Goal: Information Seeking & Learning: Learn about a topic

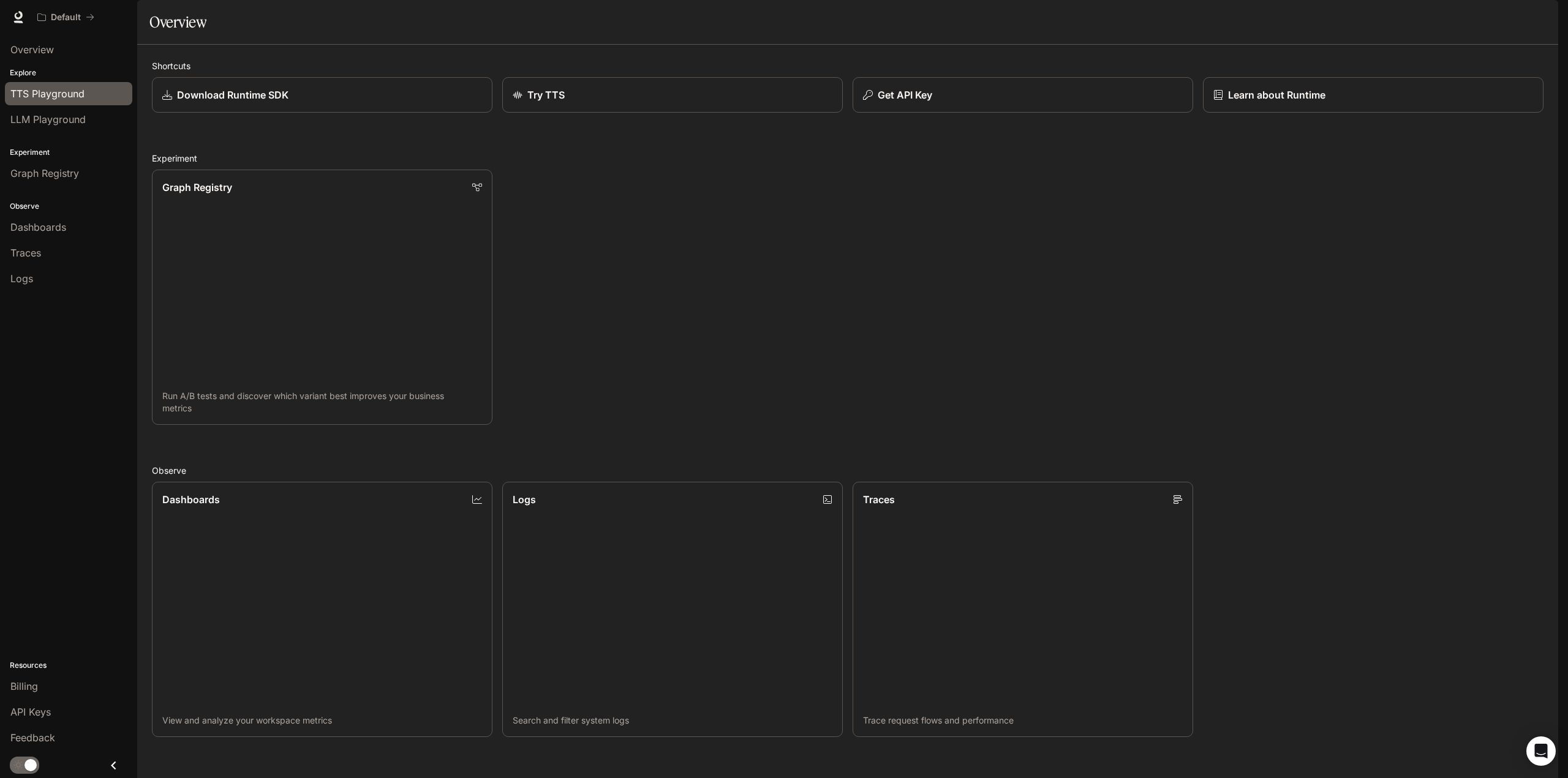
click at [57, 98] on span "TTS Playground" at bounding box center [48, 94] width 74 height 15
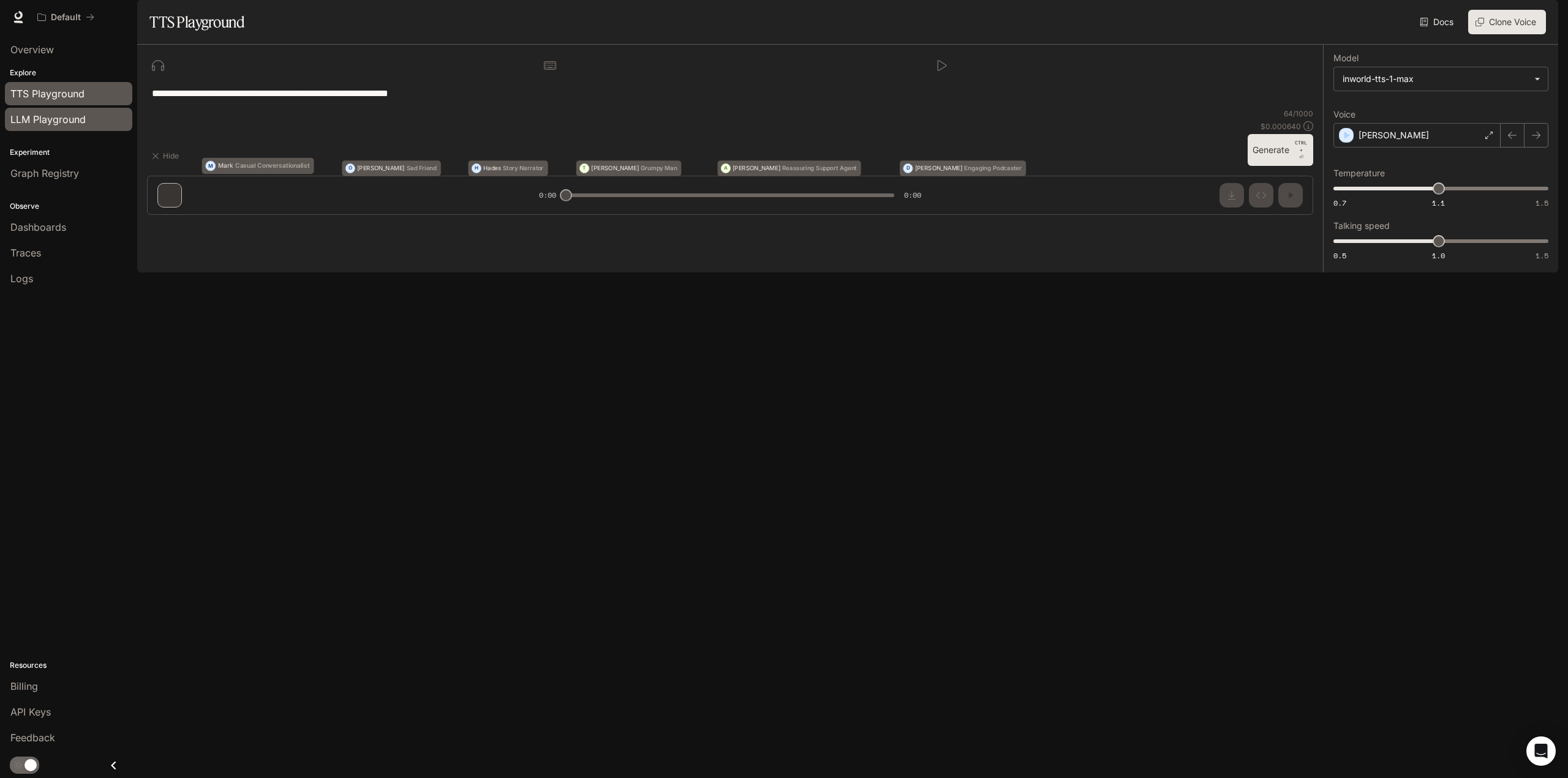
click at [60, 122] on span "LLM Playground" at bounding box center [48, 119] width 76 height 15
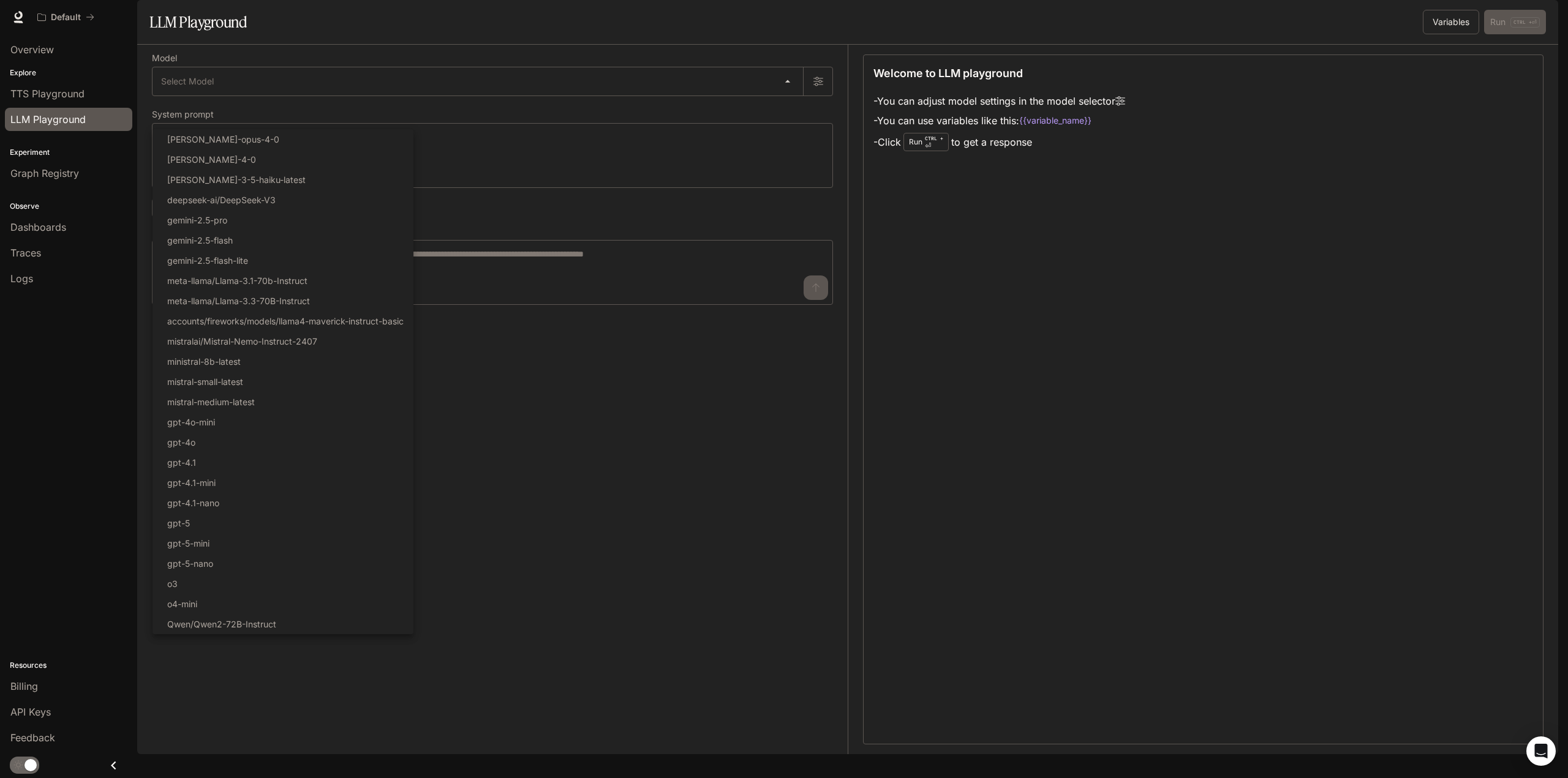
click at [609, 110] on body "Skip to main content Default Runtime Runtime Documentation Documentation Portal…" at bounding box center [784, 389] width 1568 height 778
click at [267, 363] on li "ministral-8b-latest" at bounding box center [283, 361] width 261 height 20
type input "**********"
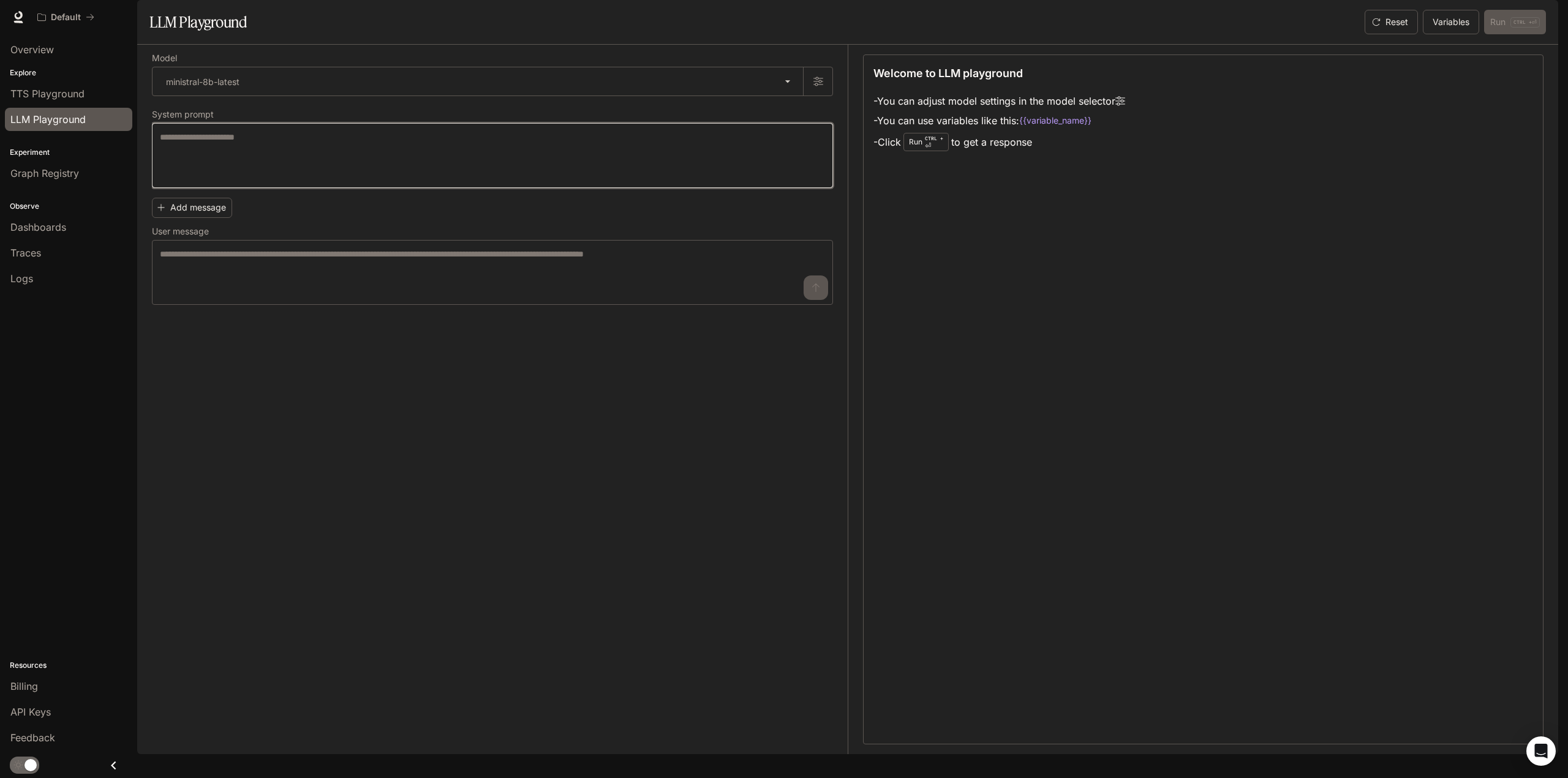
click at [372, 180] on textarea at bounding box center [492, 156] width 666 height 49
type textarea "**********"
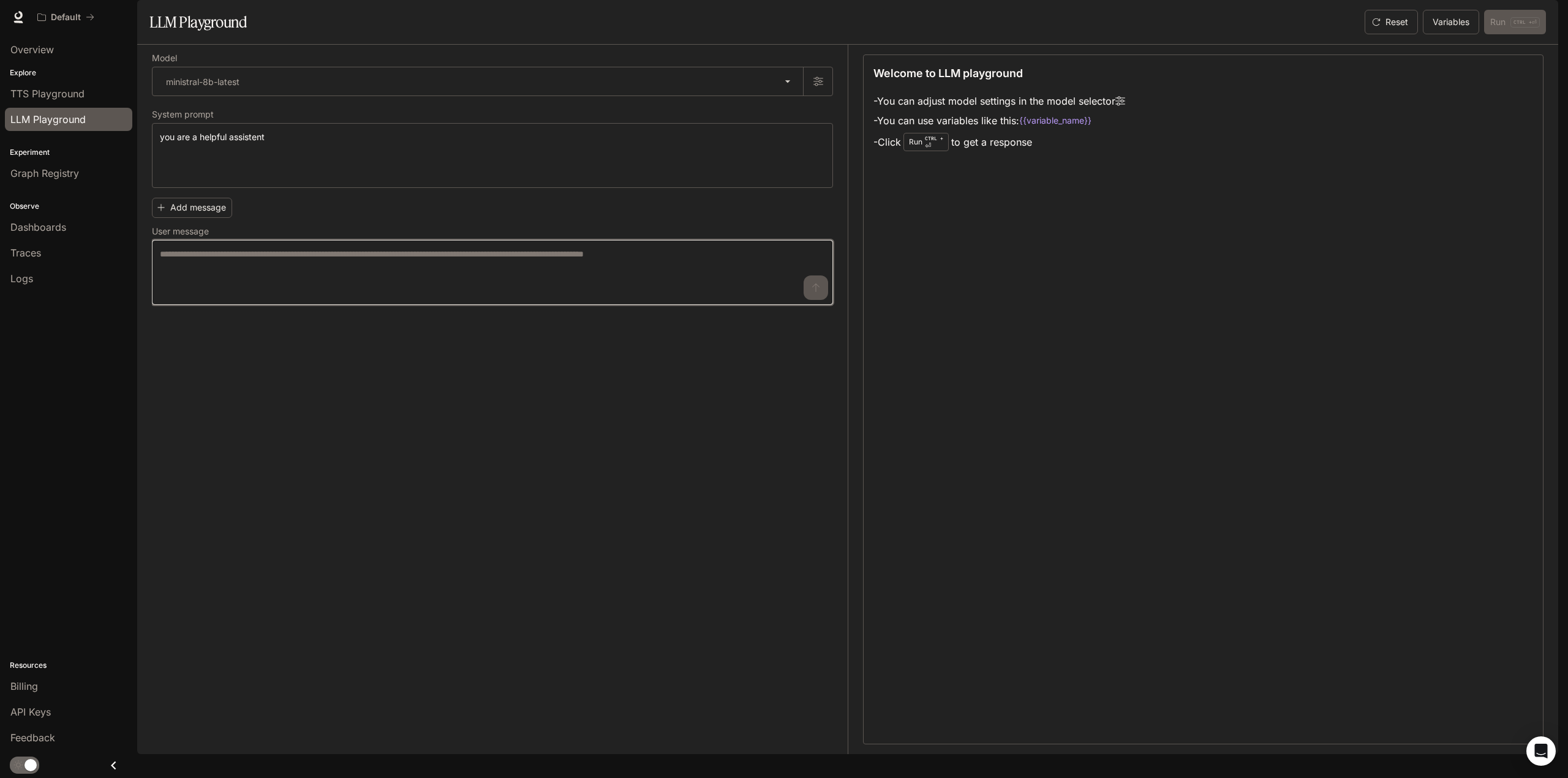
click at [342, 297] on textarea at bounding box center [492, 273] width 666 height 49
type textarea "**********"
click at [818, 292] on icon "submit" at bounding box center [816, 288] width 10 height 10
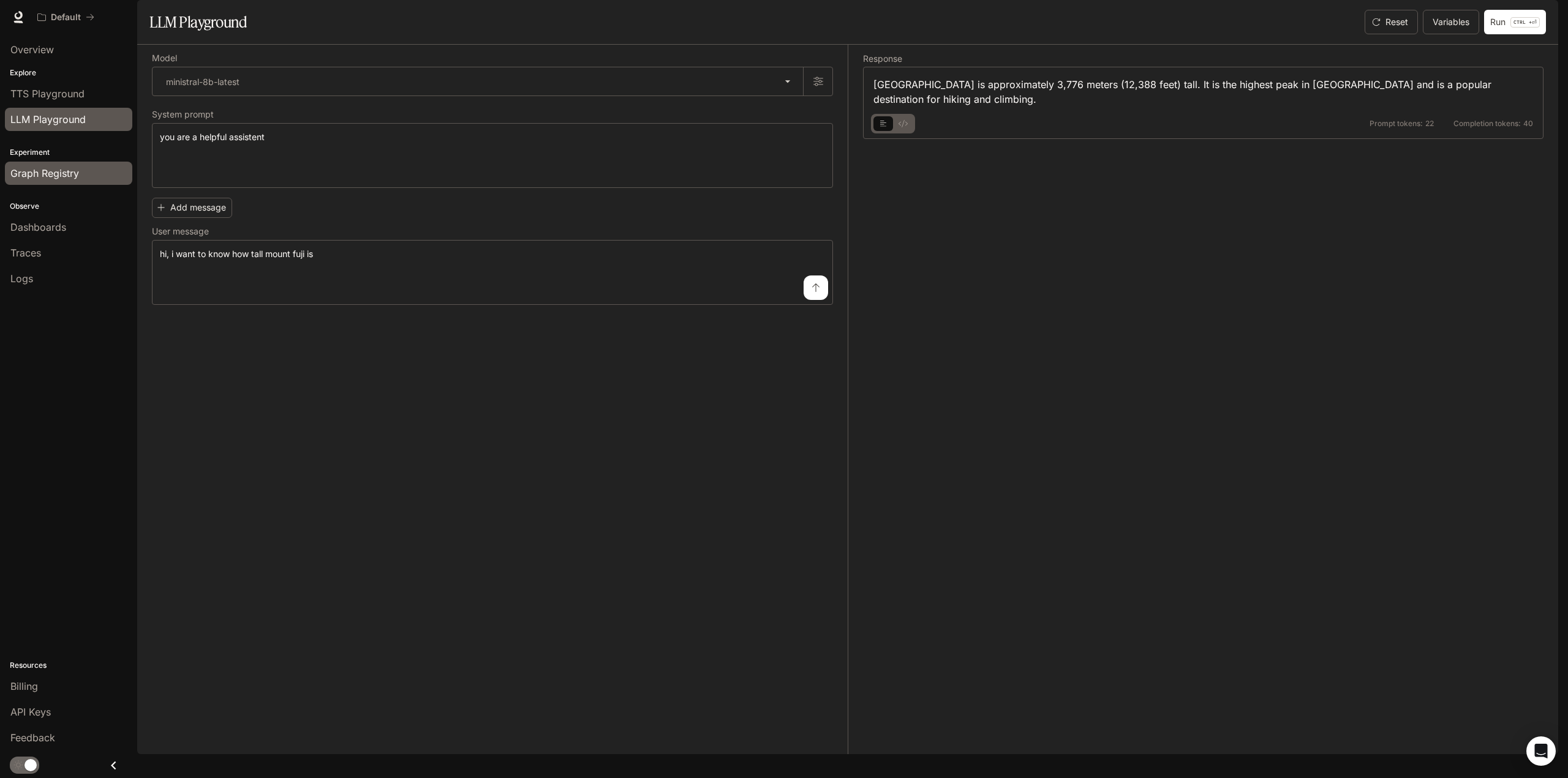
click at [46, 181] on link "Graph Registry" at bounding box center [68, 173] width 127 height 23
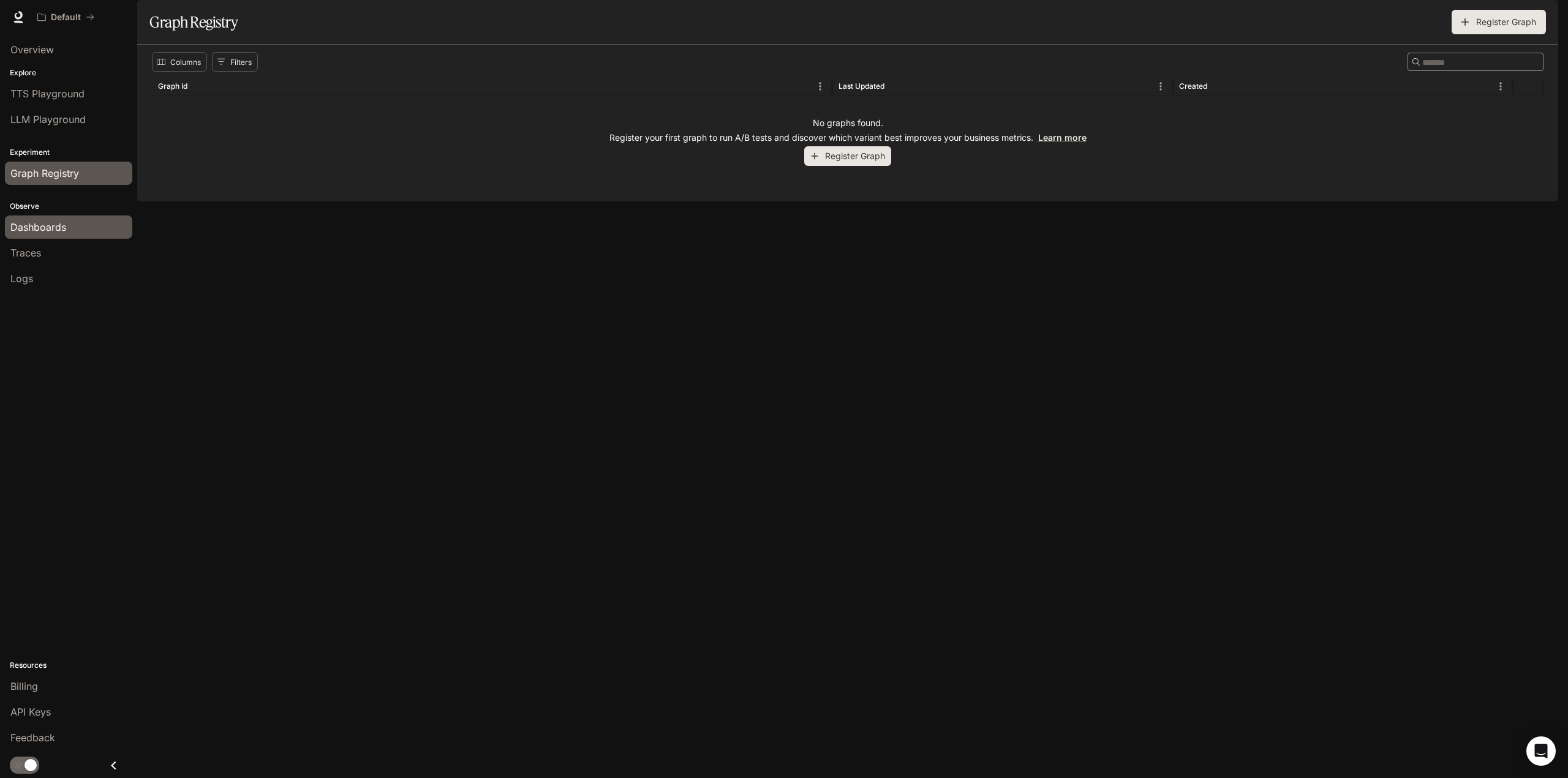
click at [56, 229] on span "Dashboards" at bounding box center [38, 227] width 56 height 15
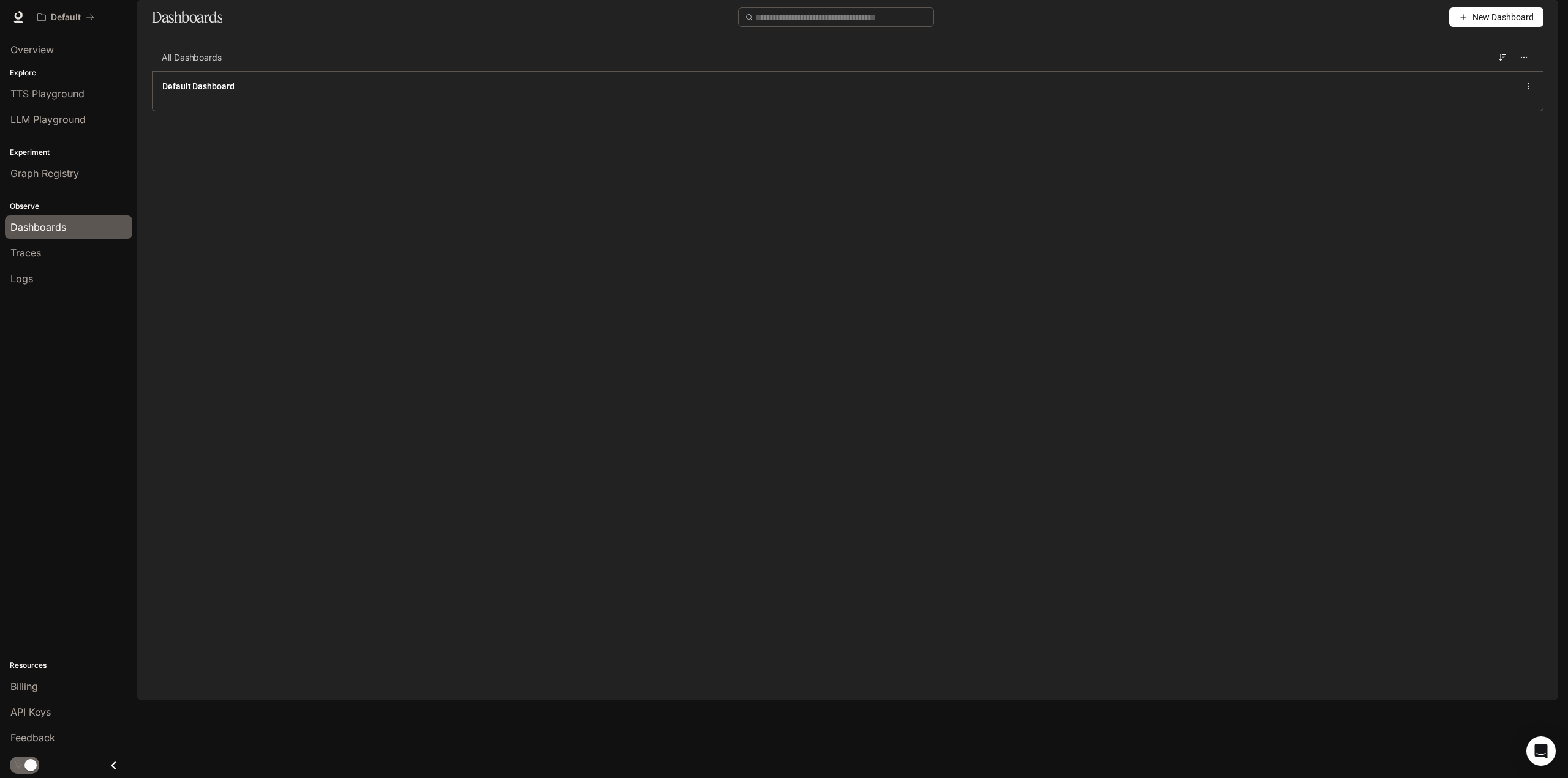
drag, startPoint x: 60, startPoint y: 231, endPoint x: 60, endPoint y: 225, distance: 6.0
click at [60, 231] on span "Dashboards" at bounding box center [38, 227] width 56 height 15
click at [46, 96] on span "TTS Playground" at bounding box center [48, 94] width 74 height 15
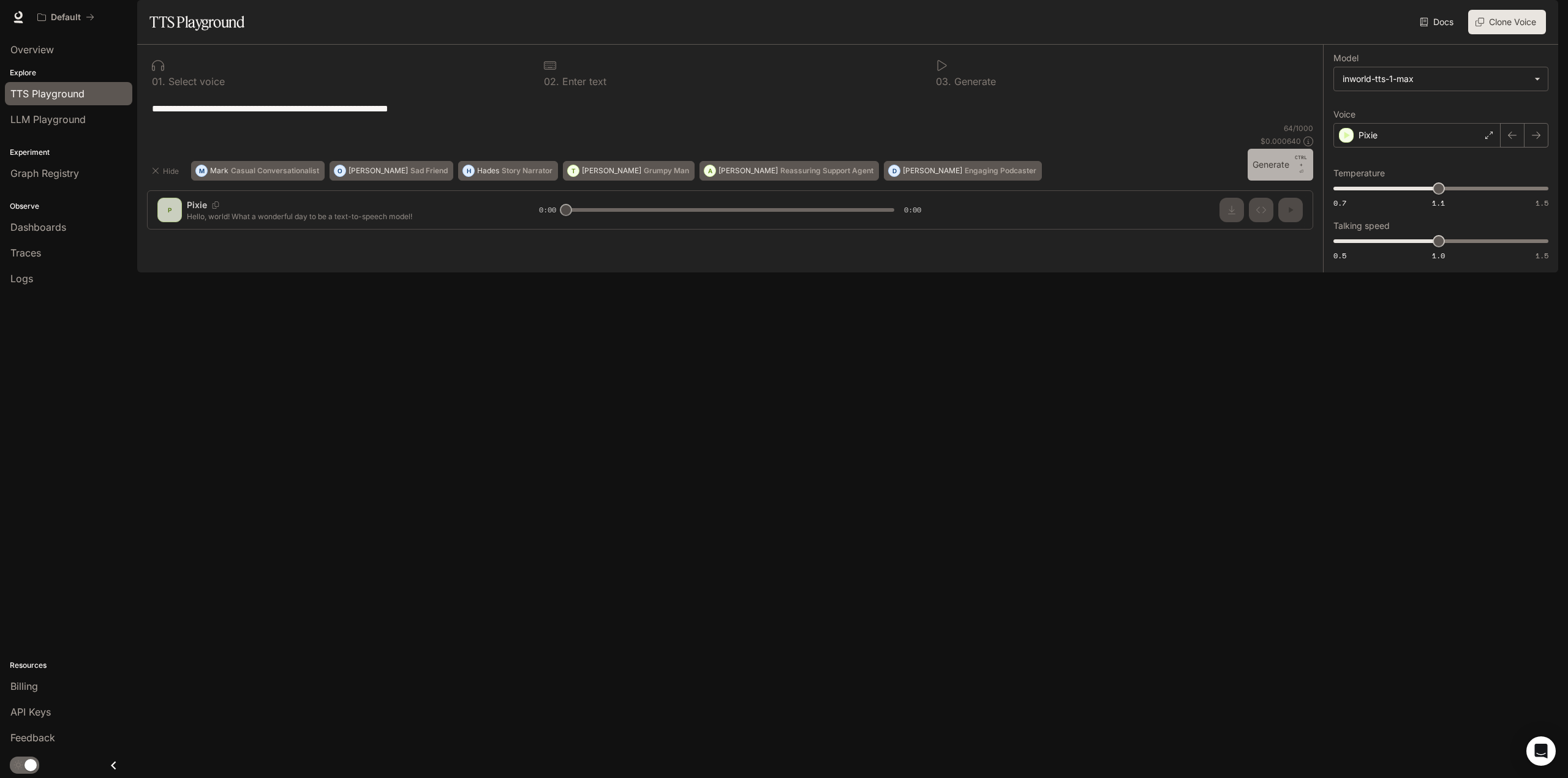
click at [1286, 180] on button "Generate CTRL + ⏎" at bounding box center [1281, 164] width 66 height 32
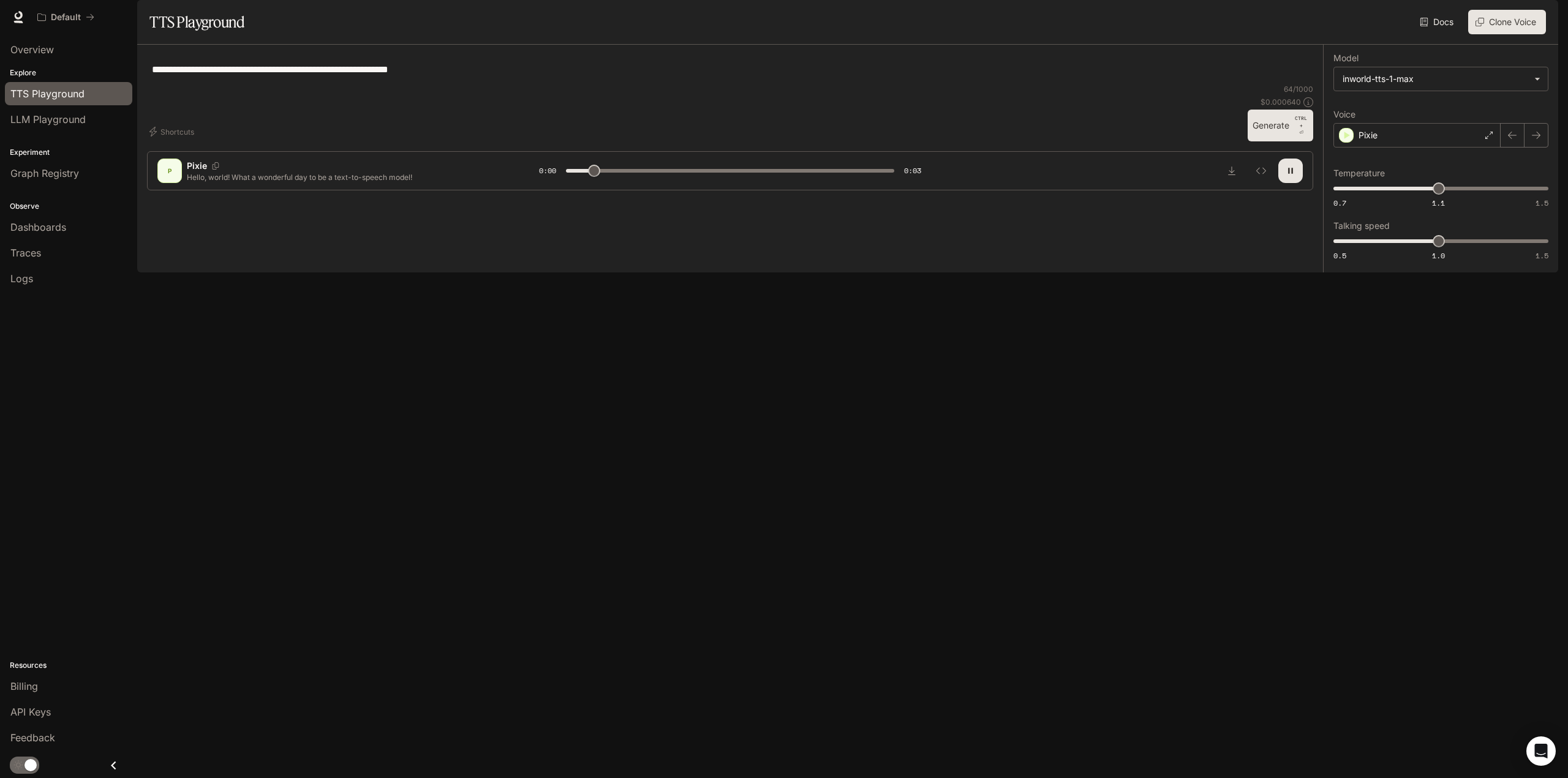
click at [1292, 141] on button "Generate CTRL + ⏎" at bounding box center [1281, 125] width 66 height 32
drag, startPoint x: 749, startPoint y: 741, endPoint x: 563, endPoint y: 738, distance: 186.0
click at [563, 180] on div at bounding box center [730, 171] width 338 height 19
click at [1292, 174] on icon "button" at bounding box center [1291, 171] width 5 height 5
type input "*"
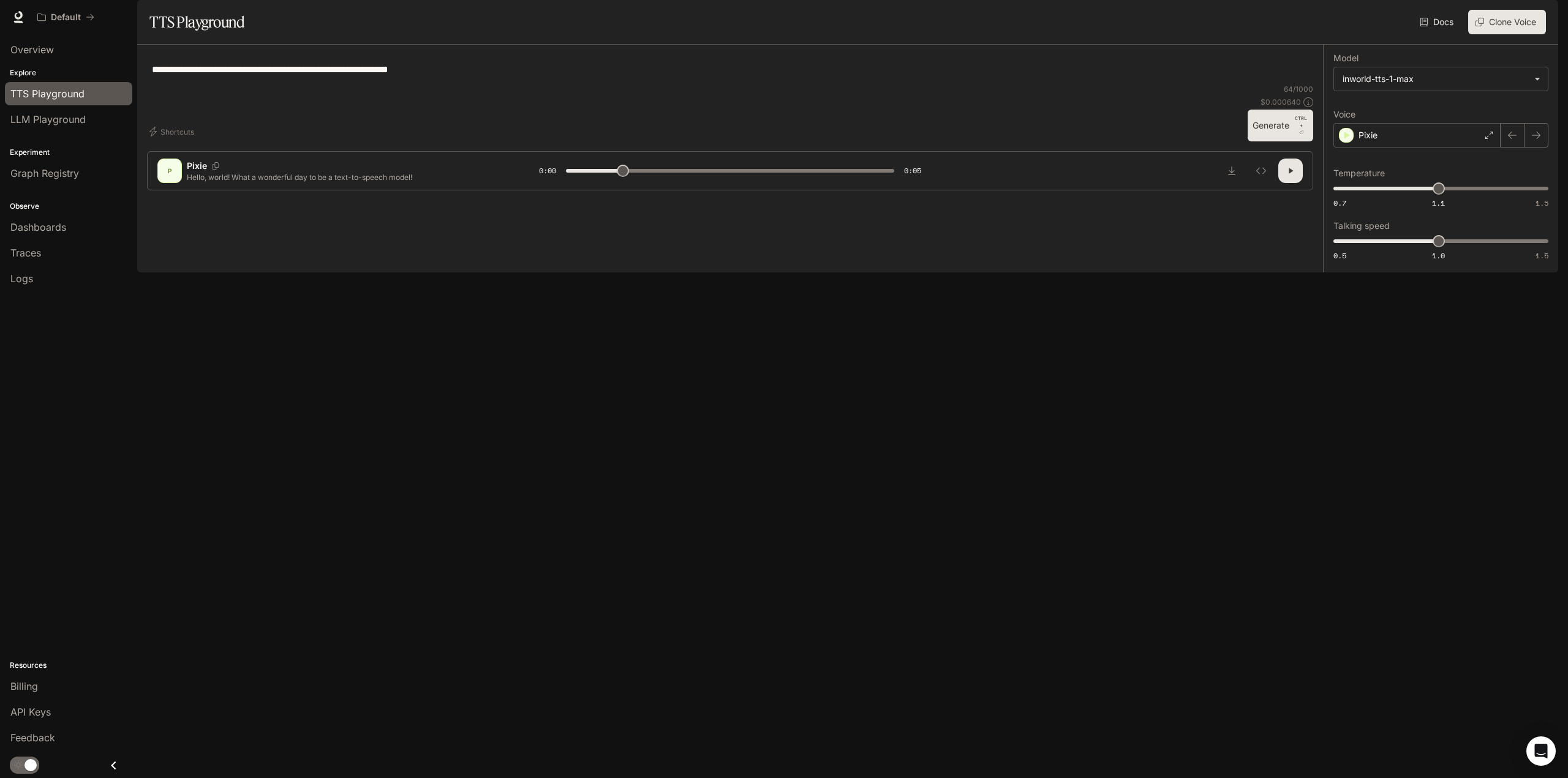
drag, startPoint x: 477, startPoint y: 98, endPoint x: 110, endPoint y: 92, distance: 367.0
click at [137, 92] on main "**********" at bounding box center [848, 136] width 1421 height 273
click at [395, 84] on div "**********" at bounding box center [731, 69] width 1167 height 29
click at [61, 229] on span "Dashboards" at bounding box center [38, 227] width 56 height 15
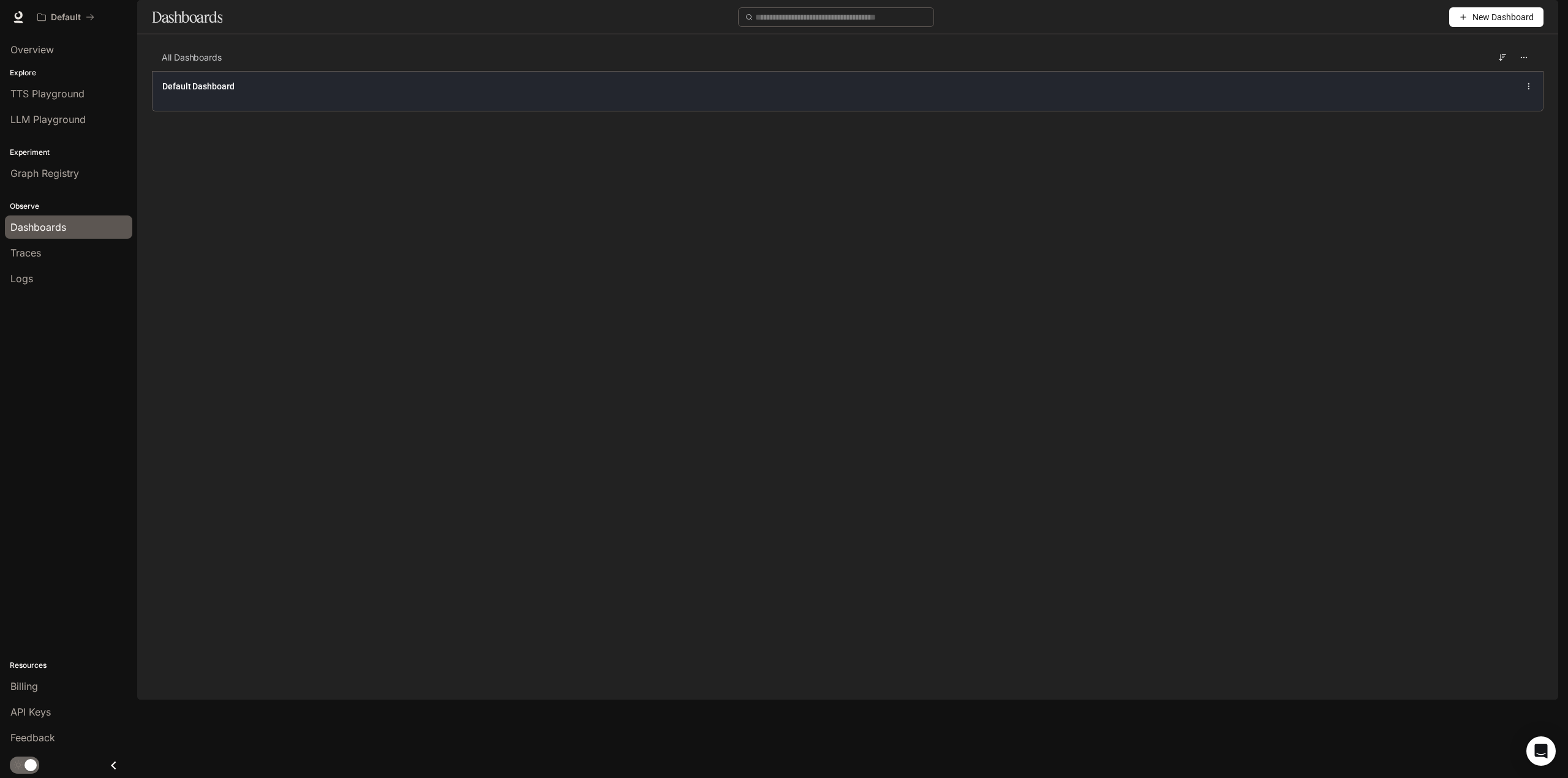
click at [287, 94] on div "Default Dashboard" at bounding box center [848, 86] width 1371 height 15
click at [317, 111] on div "Default Dashboard" at bounding box center [848, 91] width 1391 height 40
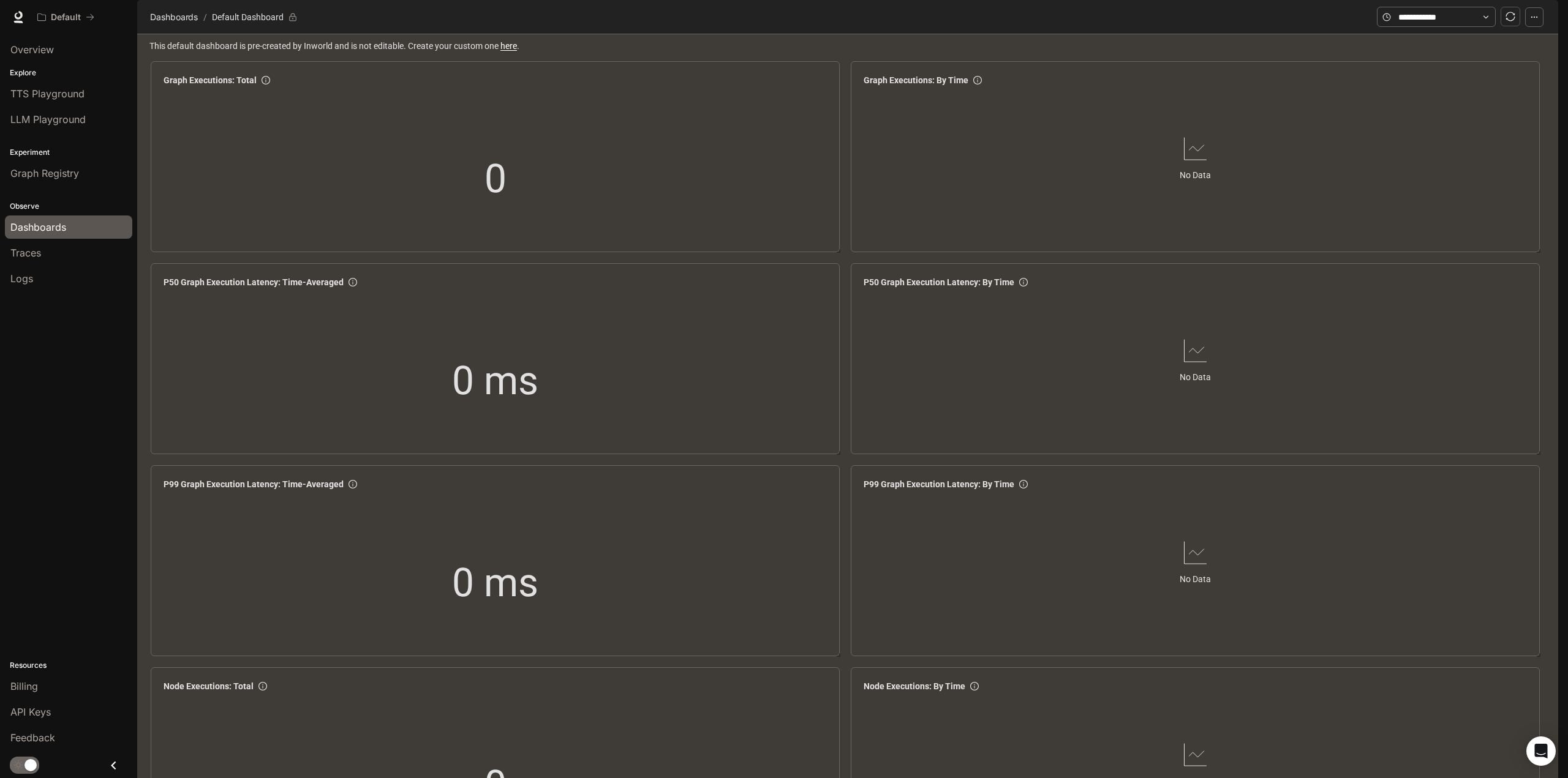
click at [1488, 15] on span "Documentation" at bounding box center [1484, 17] width 60 height 15
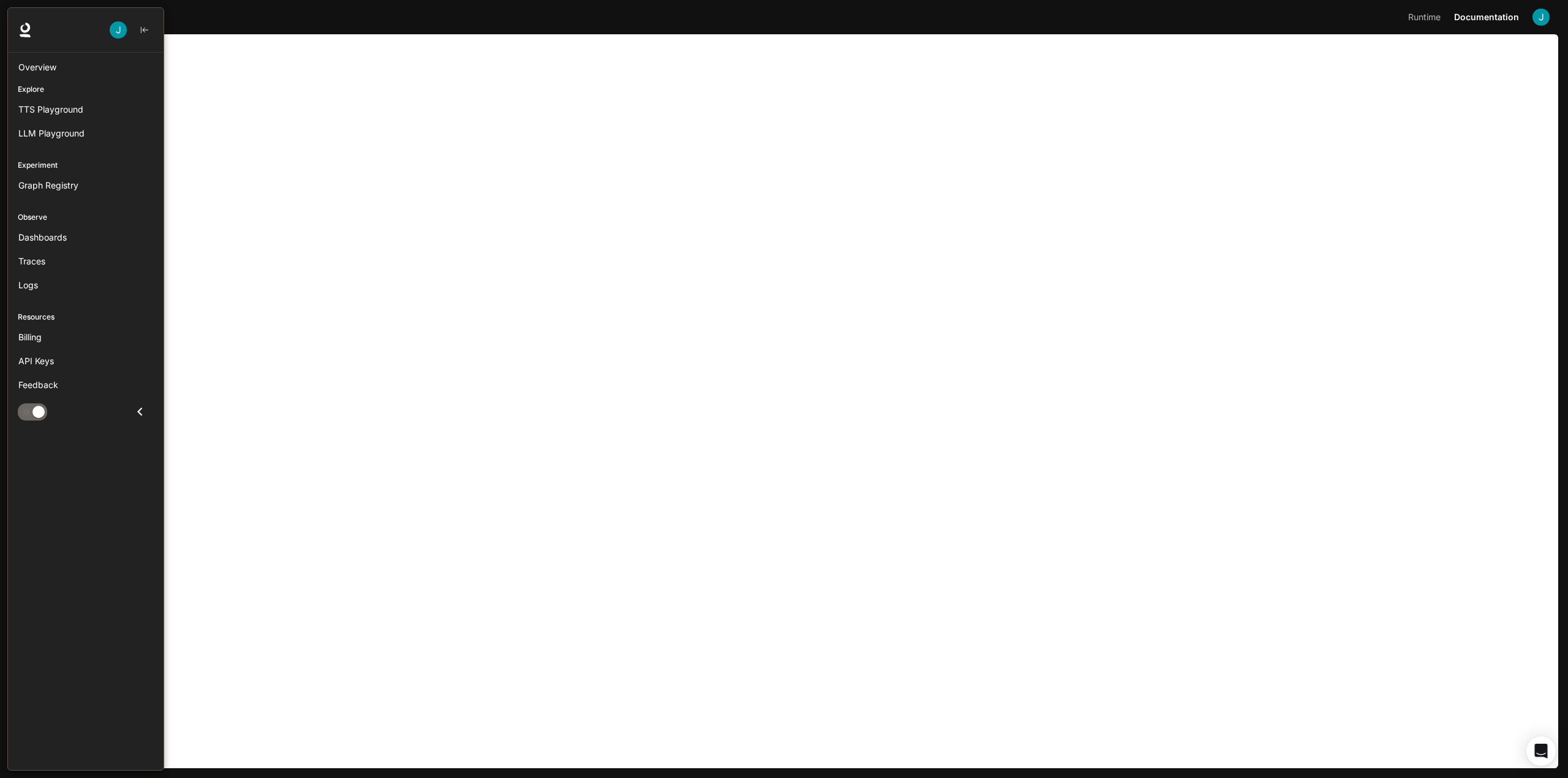
click at [104, 549] on div "Portal Overview Explore TTS Playground LLM Playground Experiment Graph Registry…" at bounding box center [86, 389] width 157 height 763
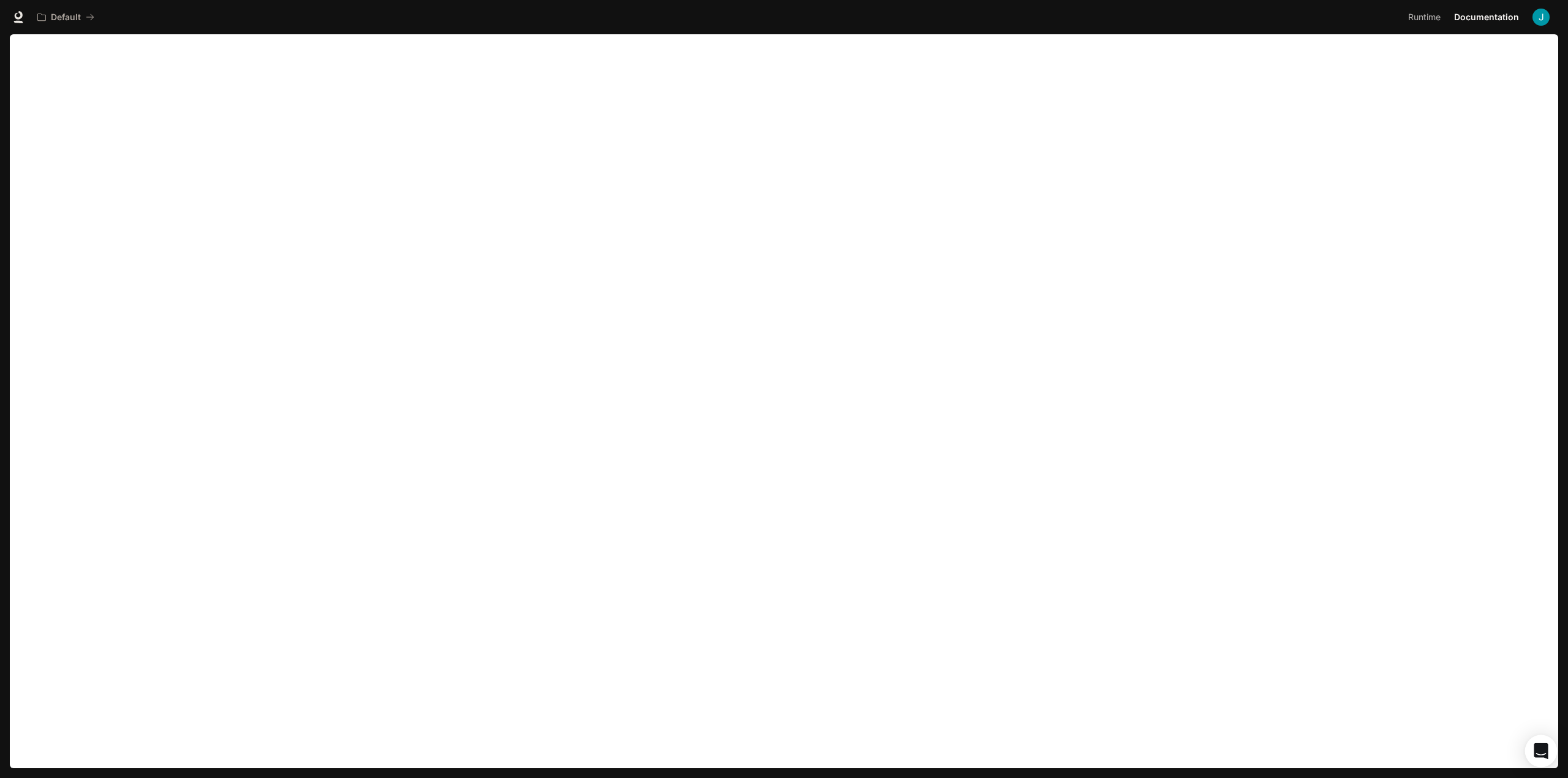
click at [1543, 753] on icon "Open Intercom Messenger" at bounding box center [1541, 751] width 14 height 16
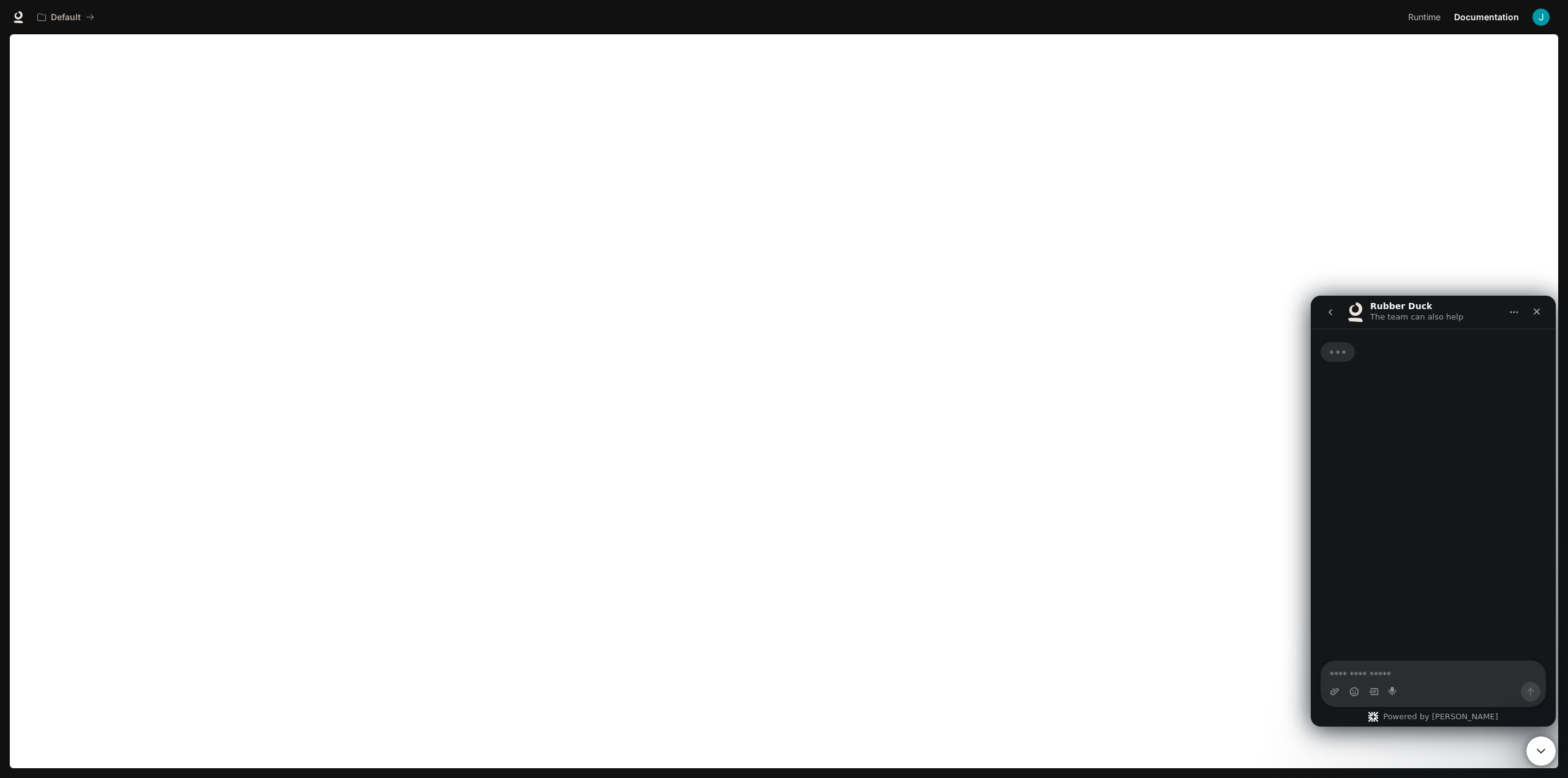
click at [1401, 675] on textarea "Ask a question…" at bounding box center [1433, 671] width 224 height 21
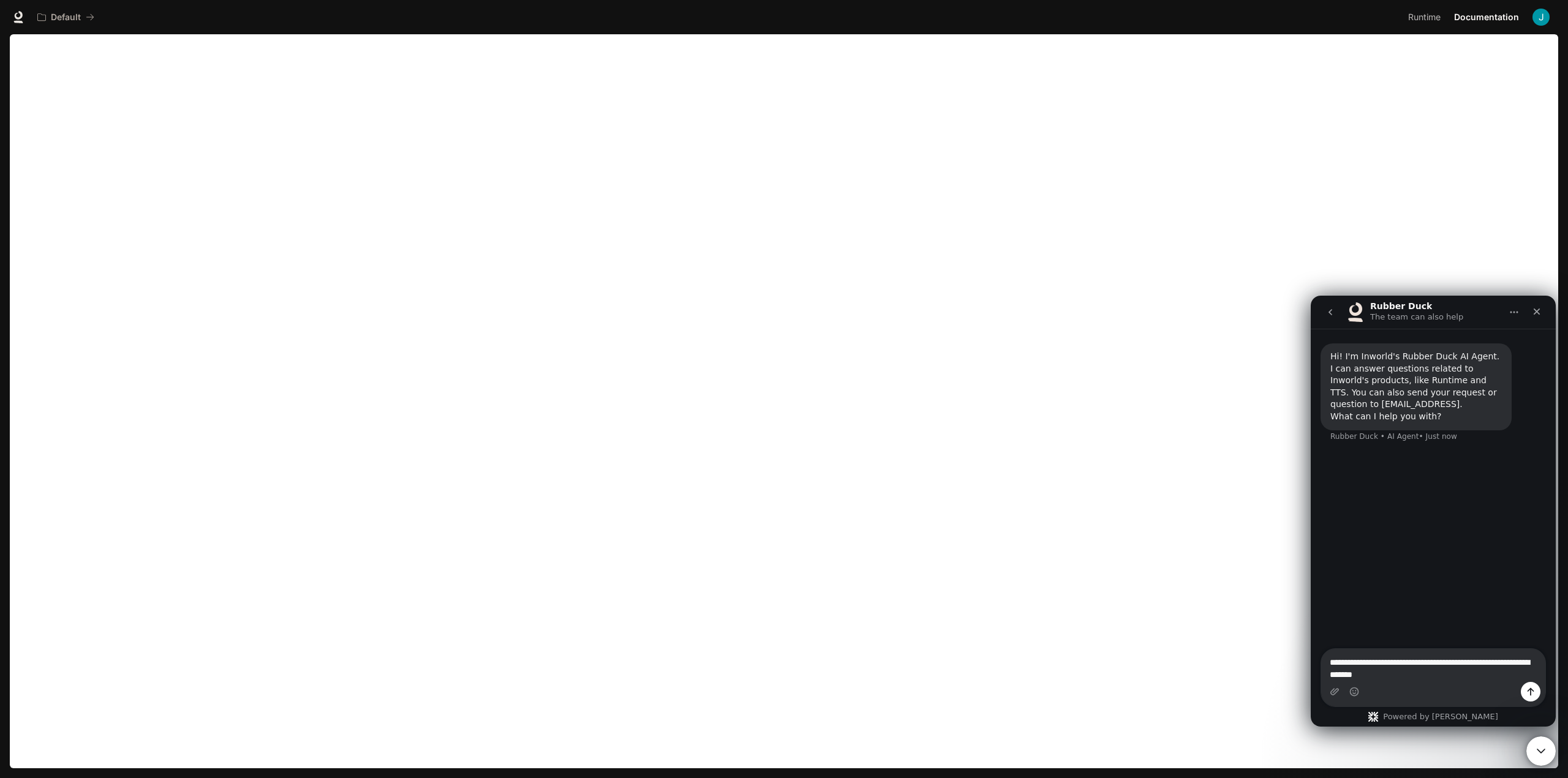
type textarea "**********"
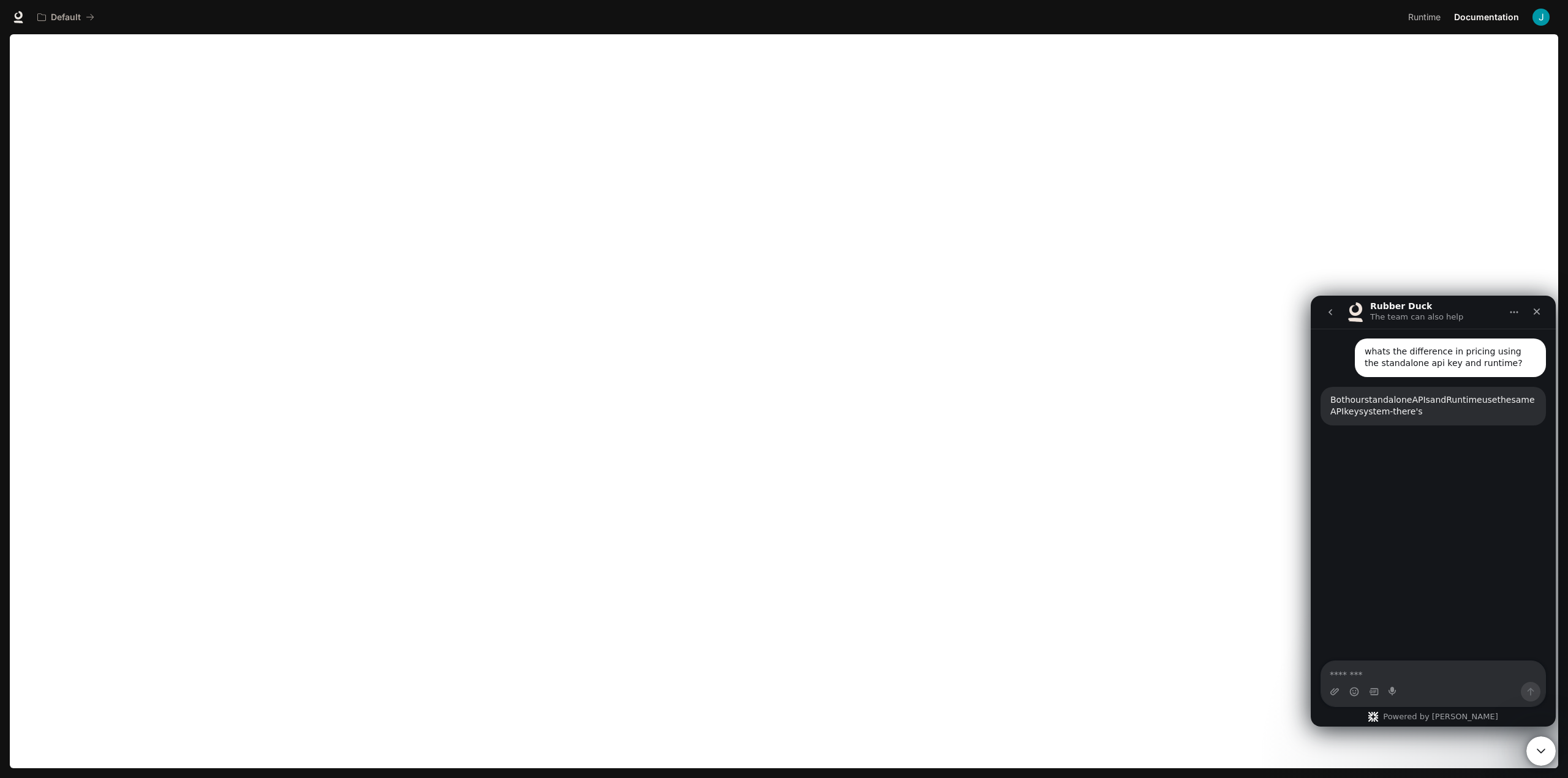
scroll to position [115, 0]
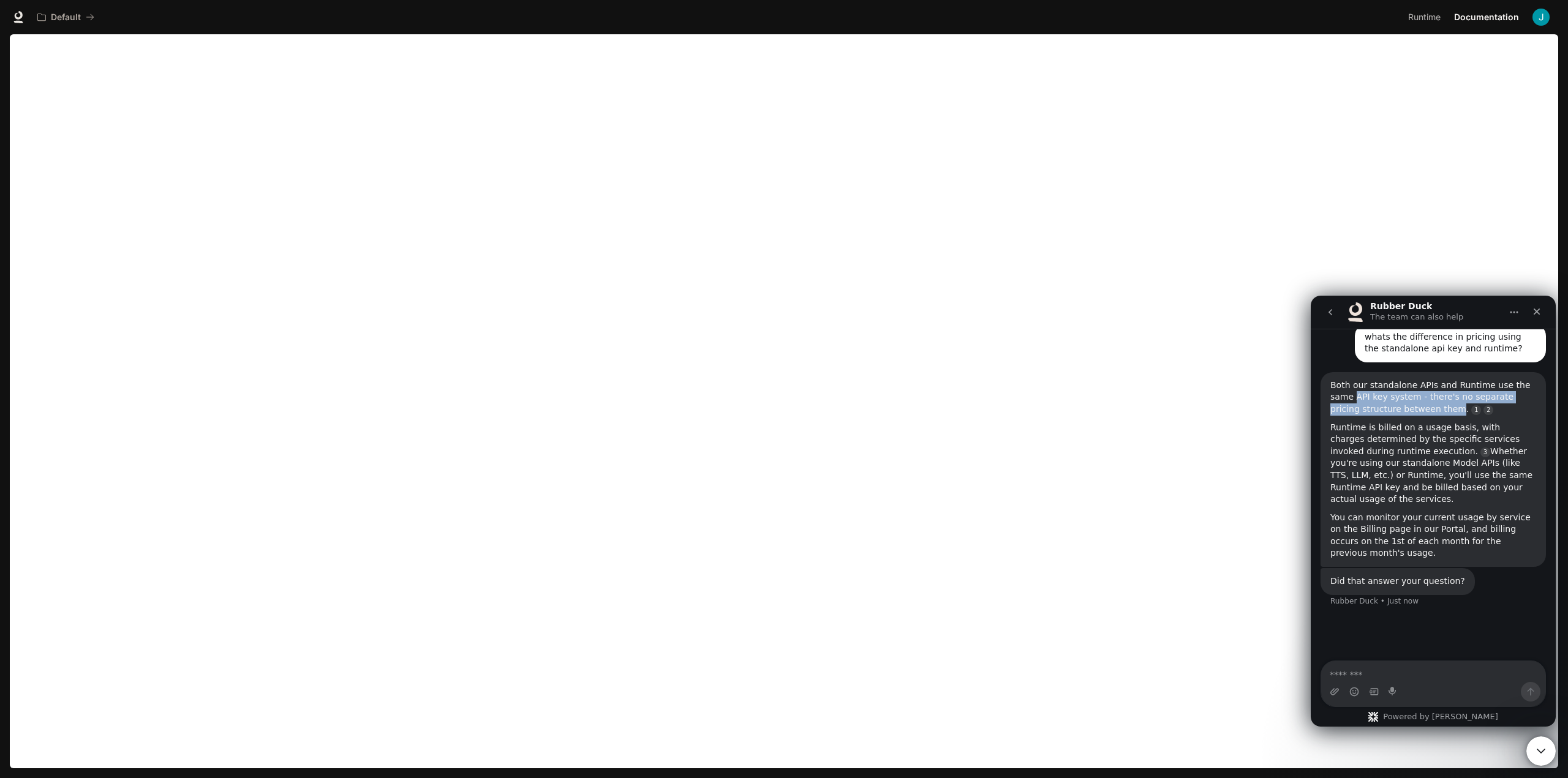
drag, startPoint x: 1329, startPoint y: 399, endPoint x: 1420, endPoint y: 408, distance: 91.4
click at [1420, 408] on div "Both our standalone APIs and Runtime use the same API key system - there's no s…" at bounding box center [1433, 470] width 226 height 195
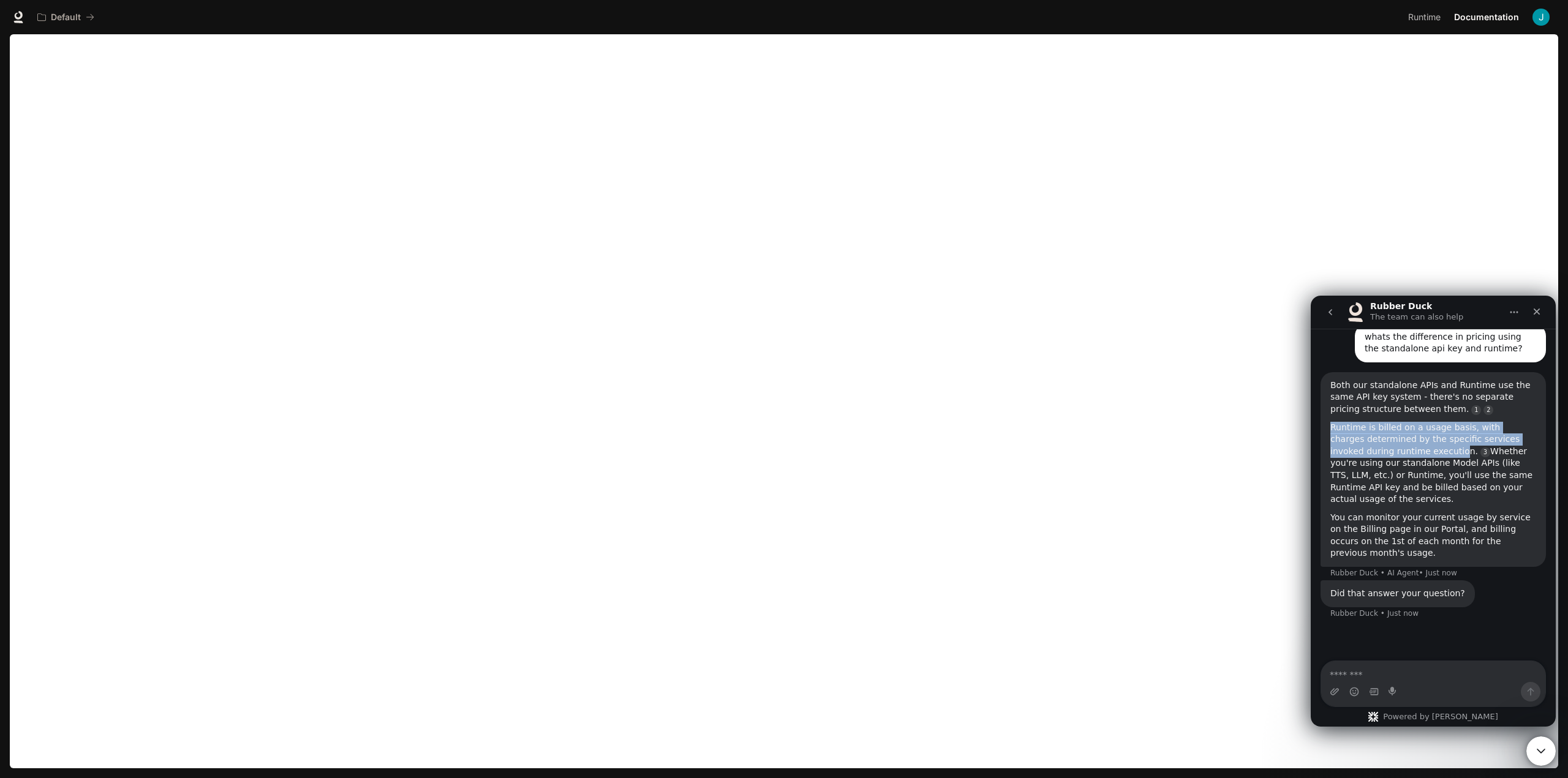
drag, startPoint x: 1329, startPoint y: 426, endPoint x: 1387, endPoint y: 458, distance: 66.2
click at [1393, 454] on div "Both our standalone APIs and Runtime use the same API key system - there's no s…" at bounding box center [1433, 470] width 226 height 195
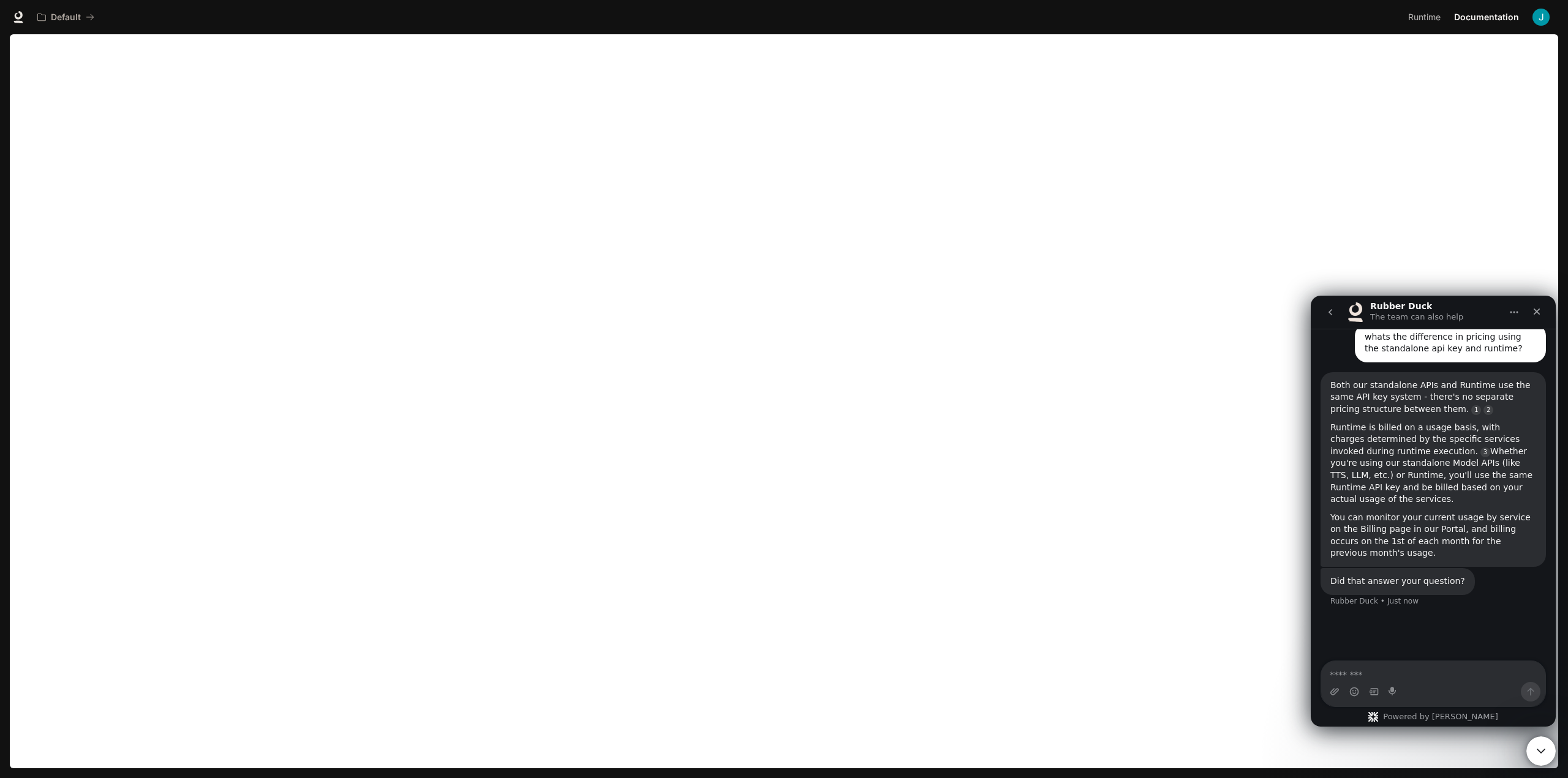
click at [1361, 465] on div "Runtime is billed on a usage basis, with charges determined by the specific ser…" at bounding box center [1433, 464] width 206 height 84
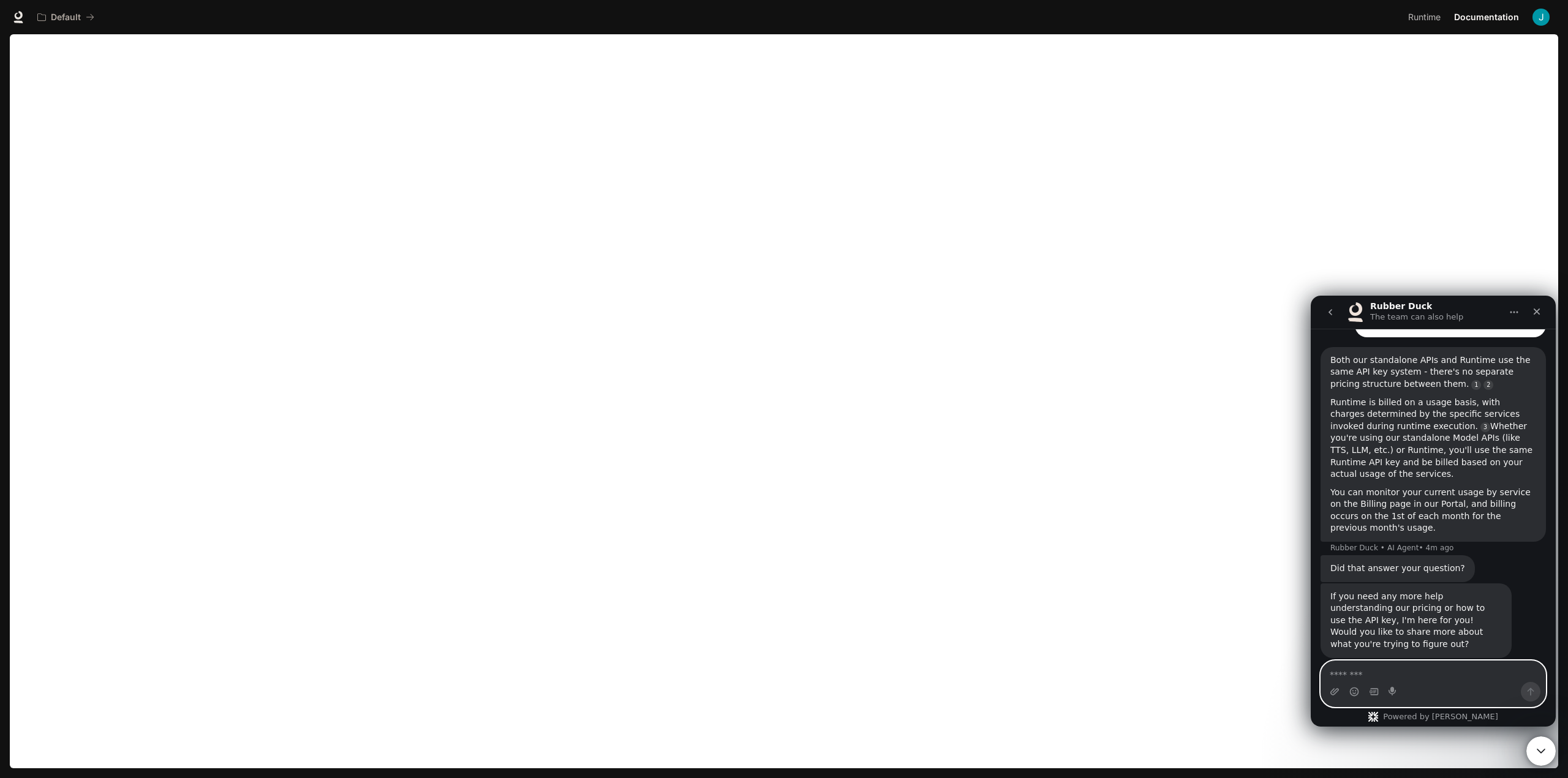
click at [1406, 672] on textarea "Message…" at bounding box center [1433, 671] width 224 height 21
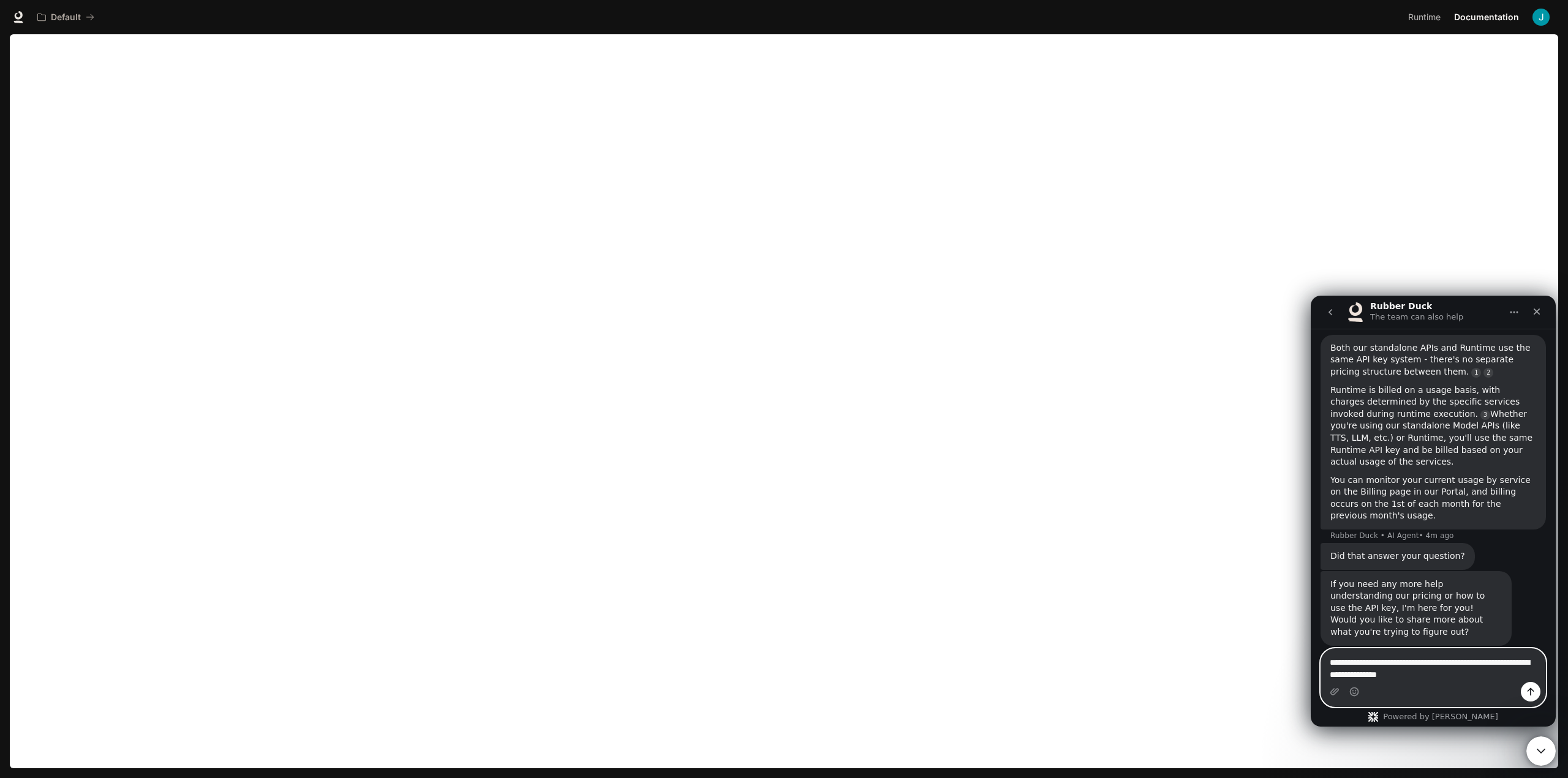
type textarea "**********"
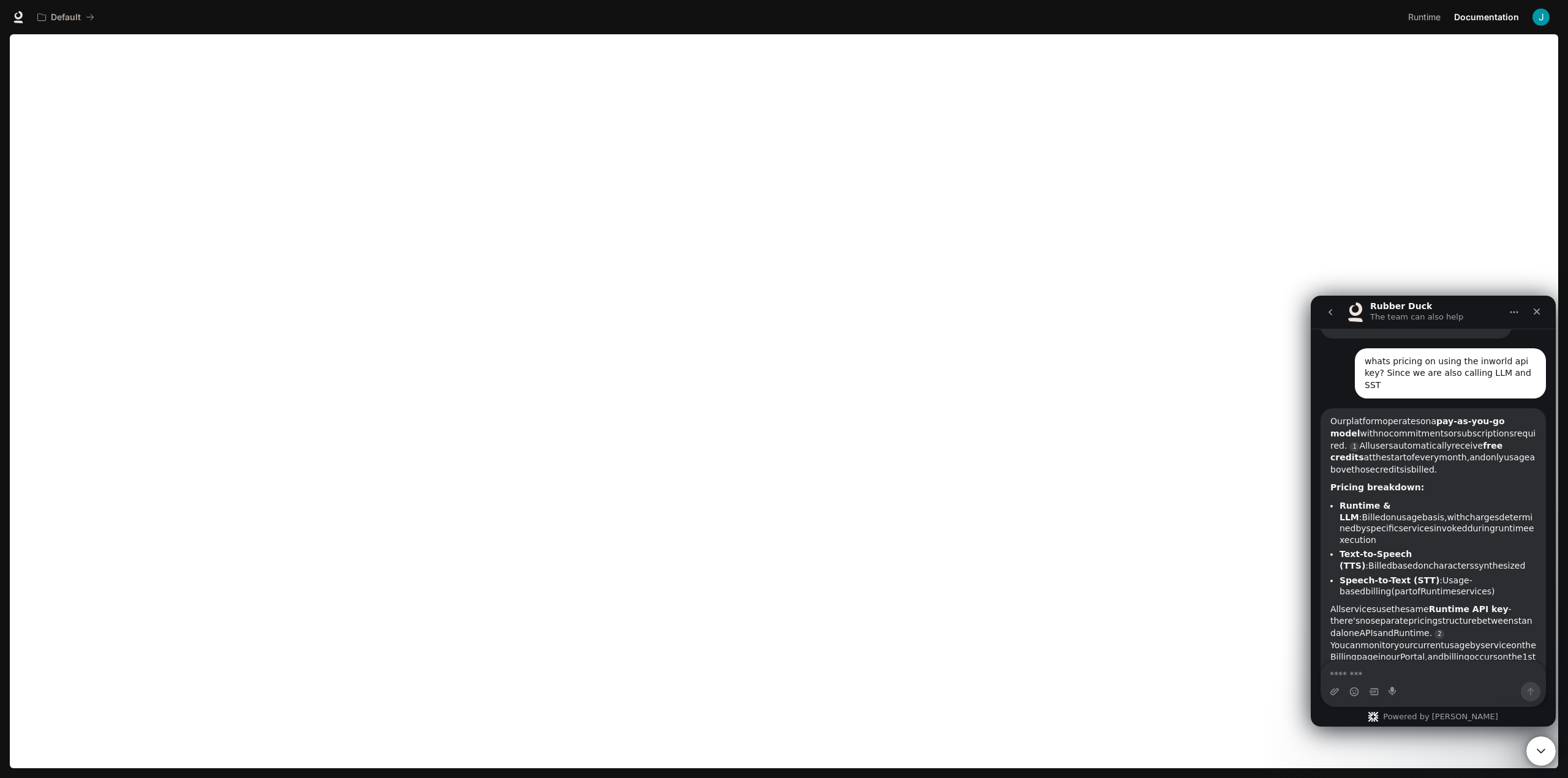
scroll to position [479, 0]
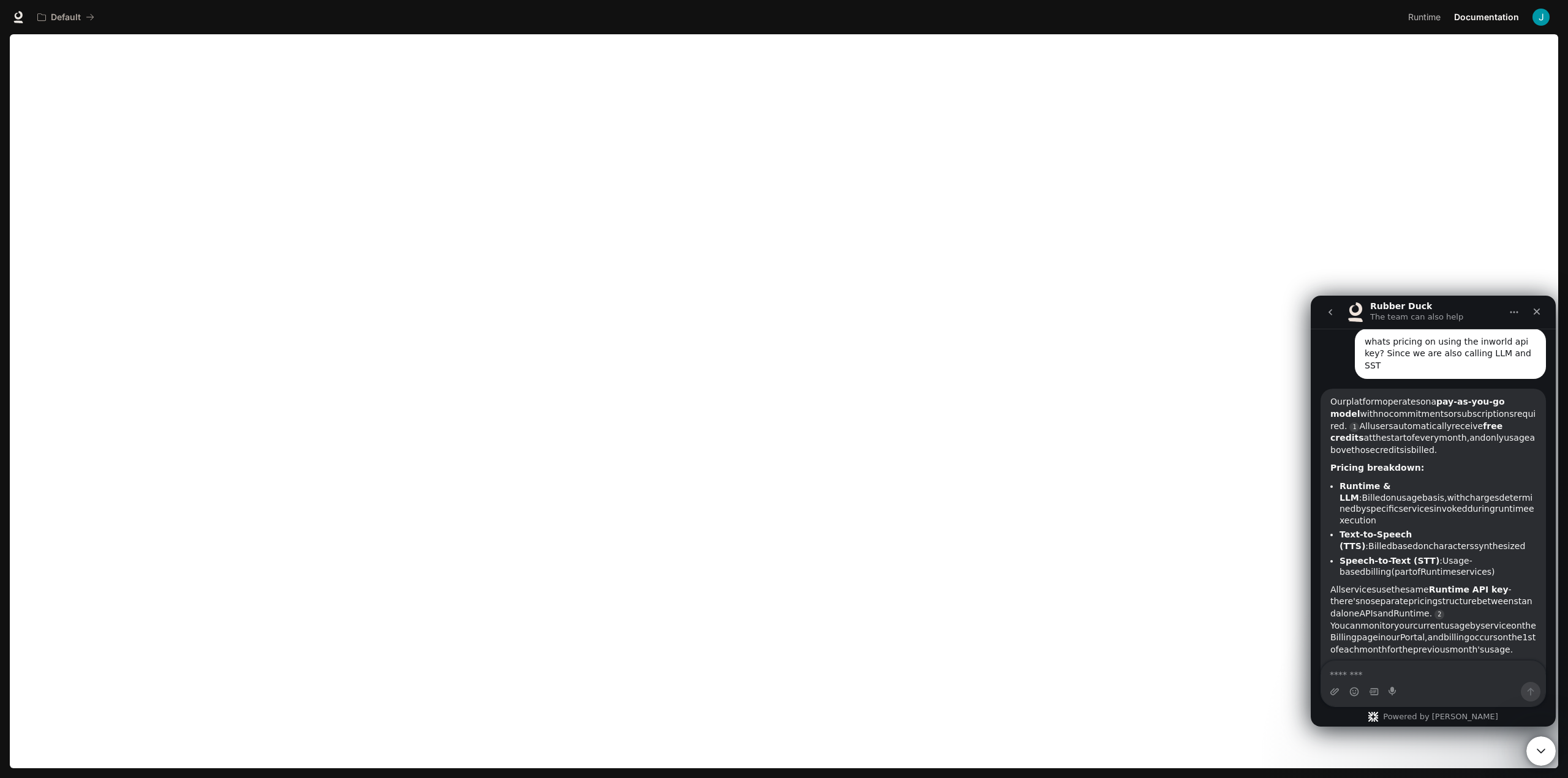
drag, startPoint x: 1340, startPoint y: 469, endPoint x: 1397, endPoint y: 453, distance: 59.2
click at [1397, 481] on li "Runtime & LLM : Billed on usage basis, with charges determined by specific serv…" at bounding box center [1438, 503] width 196 height 45
click at [1413, 493] on span "determined" at bounding box center [1436, 503] width 193 height 21
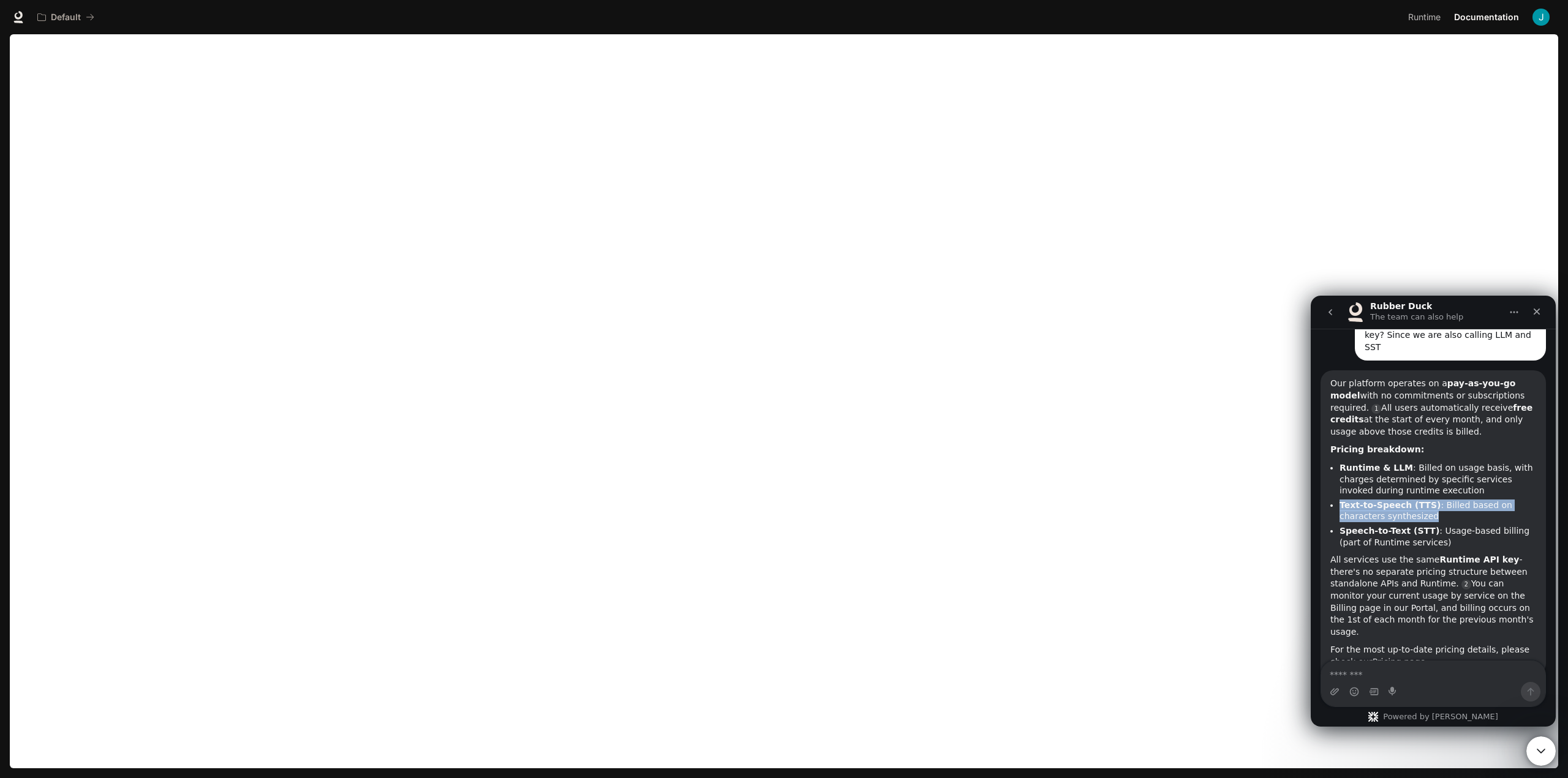
drag, startPoint x: 1340, startPoint y: 467, endPoint x: 1422, endPoint y: 481, distance: 83.2
click at [1422, 499] on li "Text-to-Speech (TTS) : Billed based on characters synthesized" at bounding box center [1438, 511] width 196 height 23
click at [1400, 499] on li "Text-to-Speech (TTS) : Billed based on characters synthesized" at bounding box center [1438, 511] width 196 height 23
drag, startPoint x: 1340, startPoint y: 497, endPoint x: 1497, endPoint y: 507, distance: 157.3
click at [1497, 525] on li "Speech-to-Text (STT) : Usage-based billing (part of Runtime services)" at bounding box center [1438, 537] width 196 height 23
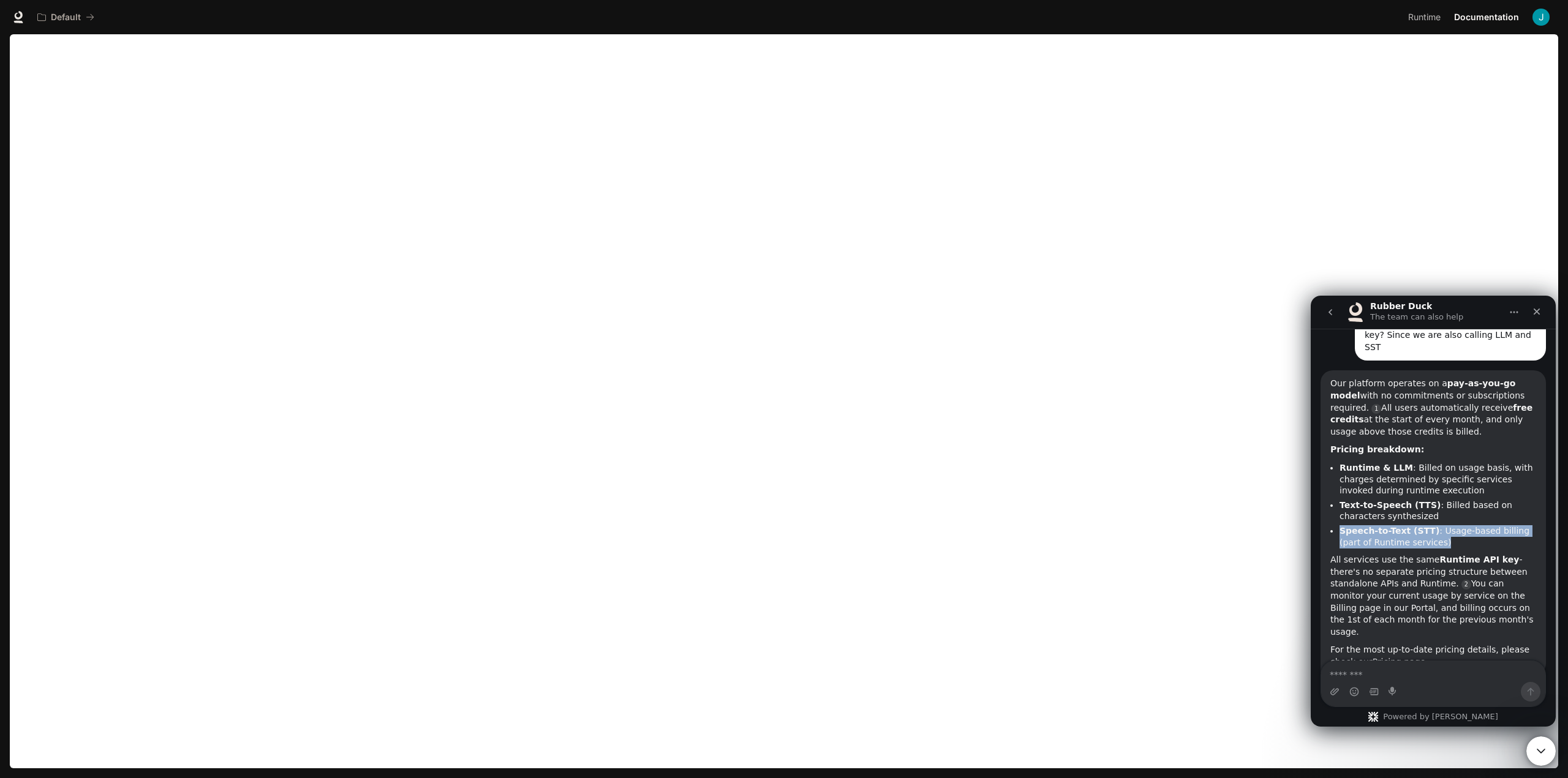
click at [1427, 525] on li "Speech-to-Text (STT) : Usage-based billing (part of Runtime services)" at bounding box center [1438, 537] width 196 height 23
click at [1373, 657] on link "Pricing page" at bounding box center [1399, 662] width 53 height 10
click at [1461, 666] on textarea "Message…" at bounding box center [1433, 671] width 224 height 21
paste textarea "**********"
click at [1446, 681] on textarea "**********" at bounding box center [1433, 671] width 224 height 21
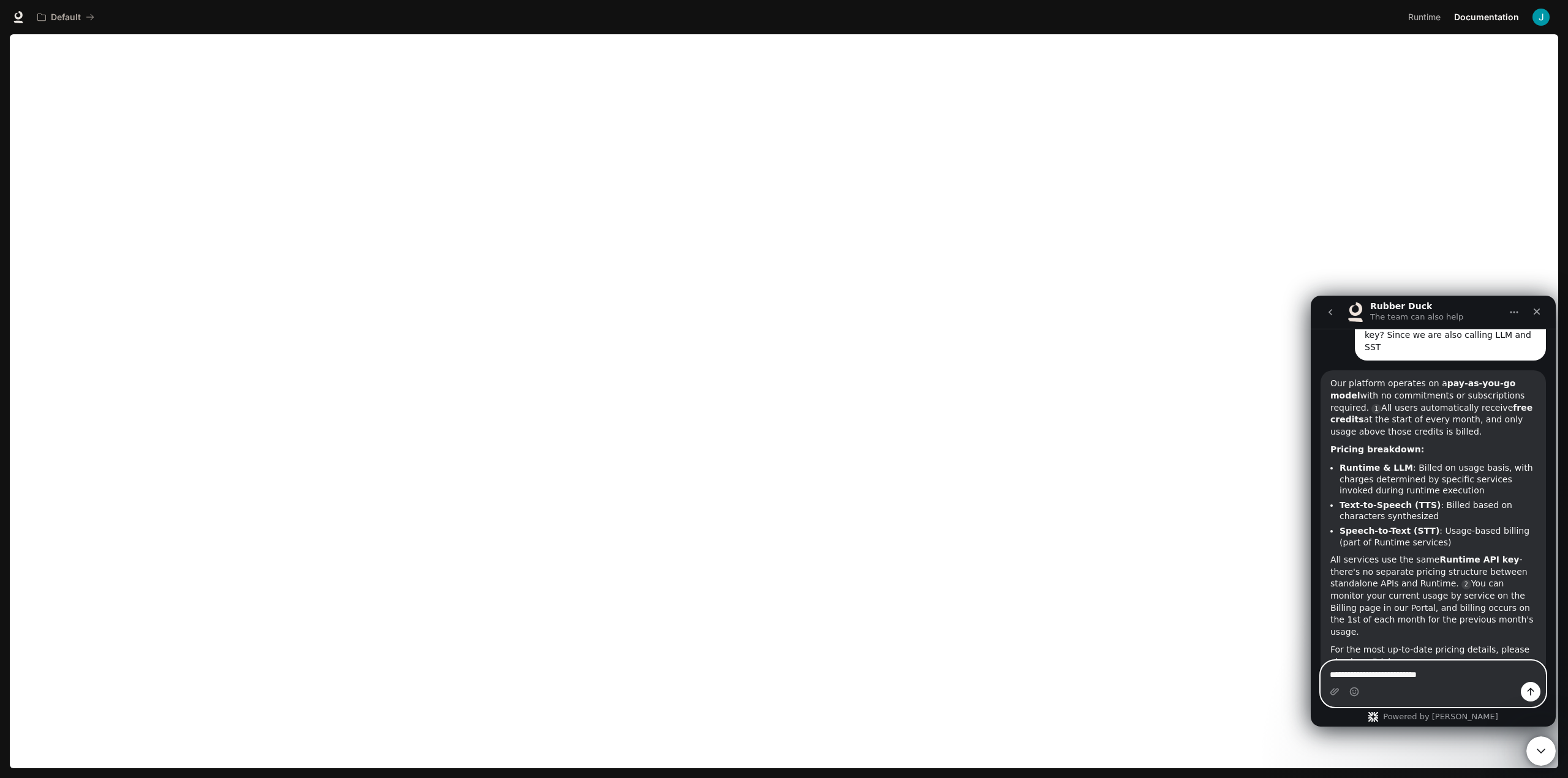
paste textarea "**********"
click at [1433, 675] on textarea "**********" at bounding box center [1433, 671] width 224 height 21
click at [1506, 669] on textarea "**********" at bounding box center [1433, 671] width 224 height 21
type textarea "**********"
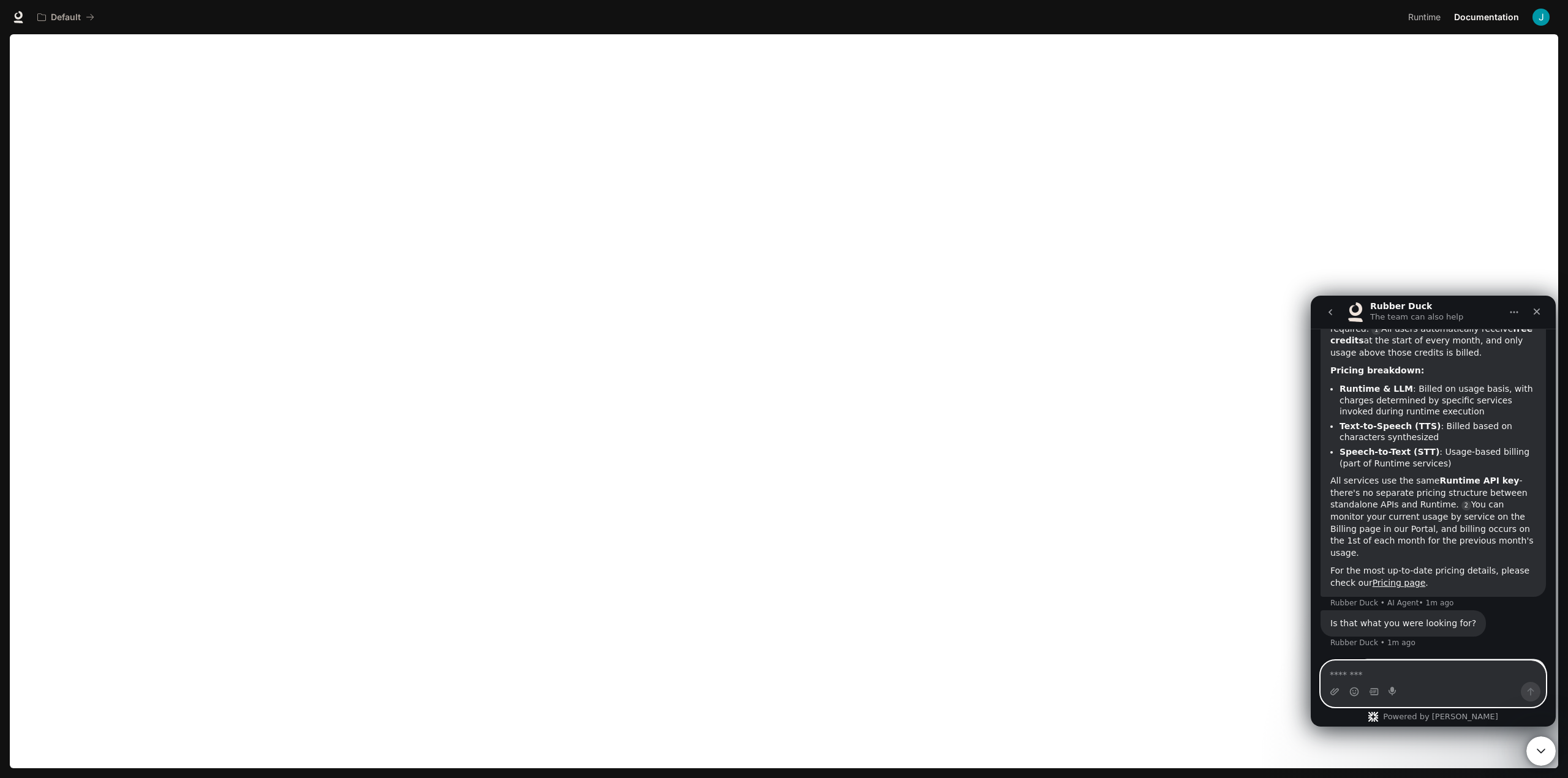
scroll to position [619, 0]
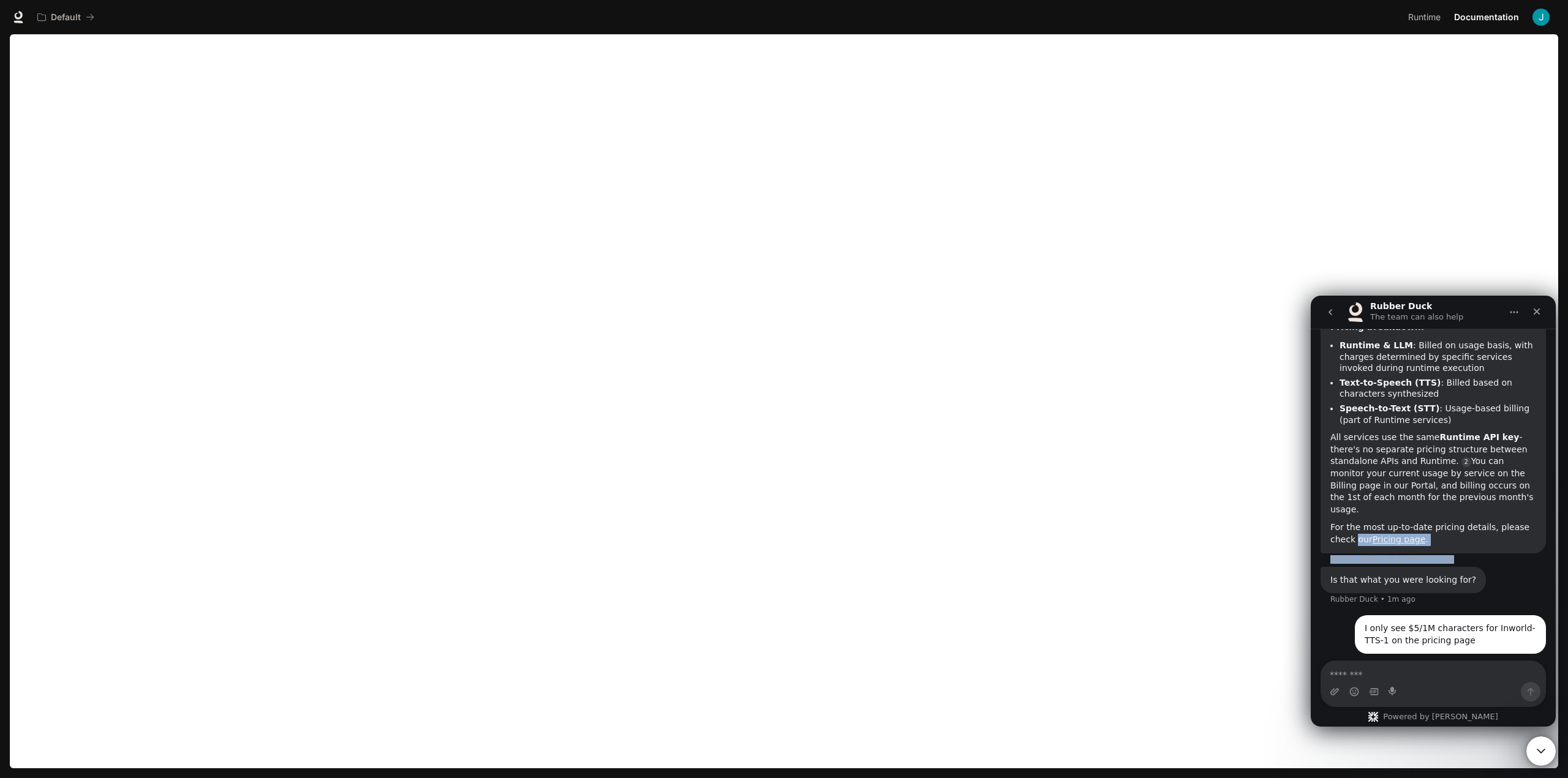
drag, startPoint x: 1326, startPoint y: 507, endPoint x: 1441, endPoint y: 515, distance: 115.3
click at [1441, 515] on div "Our platform operates on a pay-as-you-go model with no commitments or subscript…" at bounding box center [1433, 407] width 226 height 318
click at [1453, 515] on div "Our platform operates on a pay-as-you-go model with no commitments or subscript…" at bounding box center [1433, 407] width 226 height 318
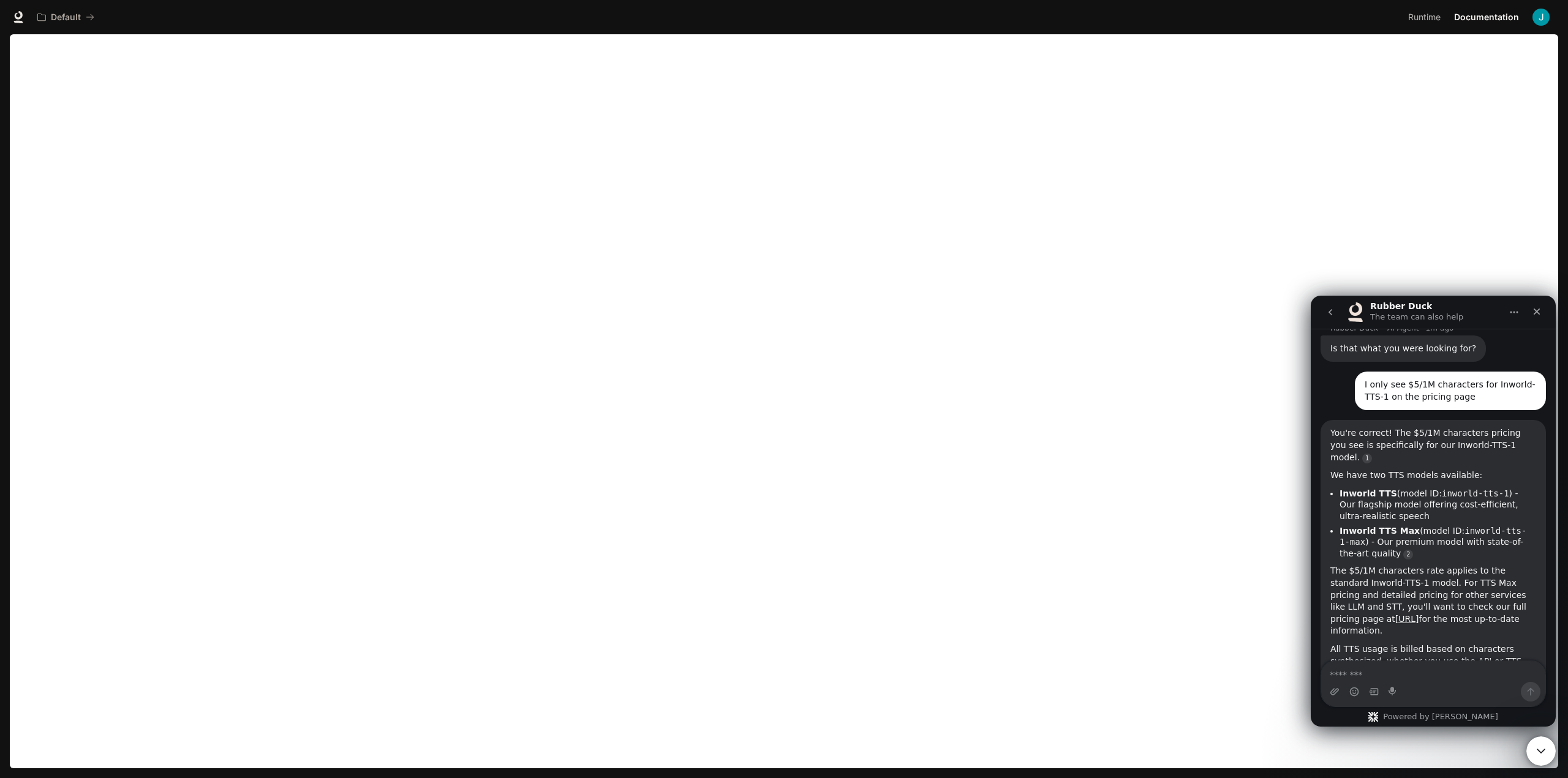
scroll to position [874, 0]
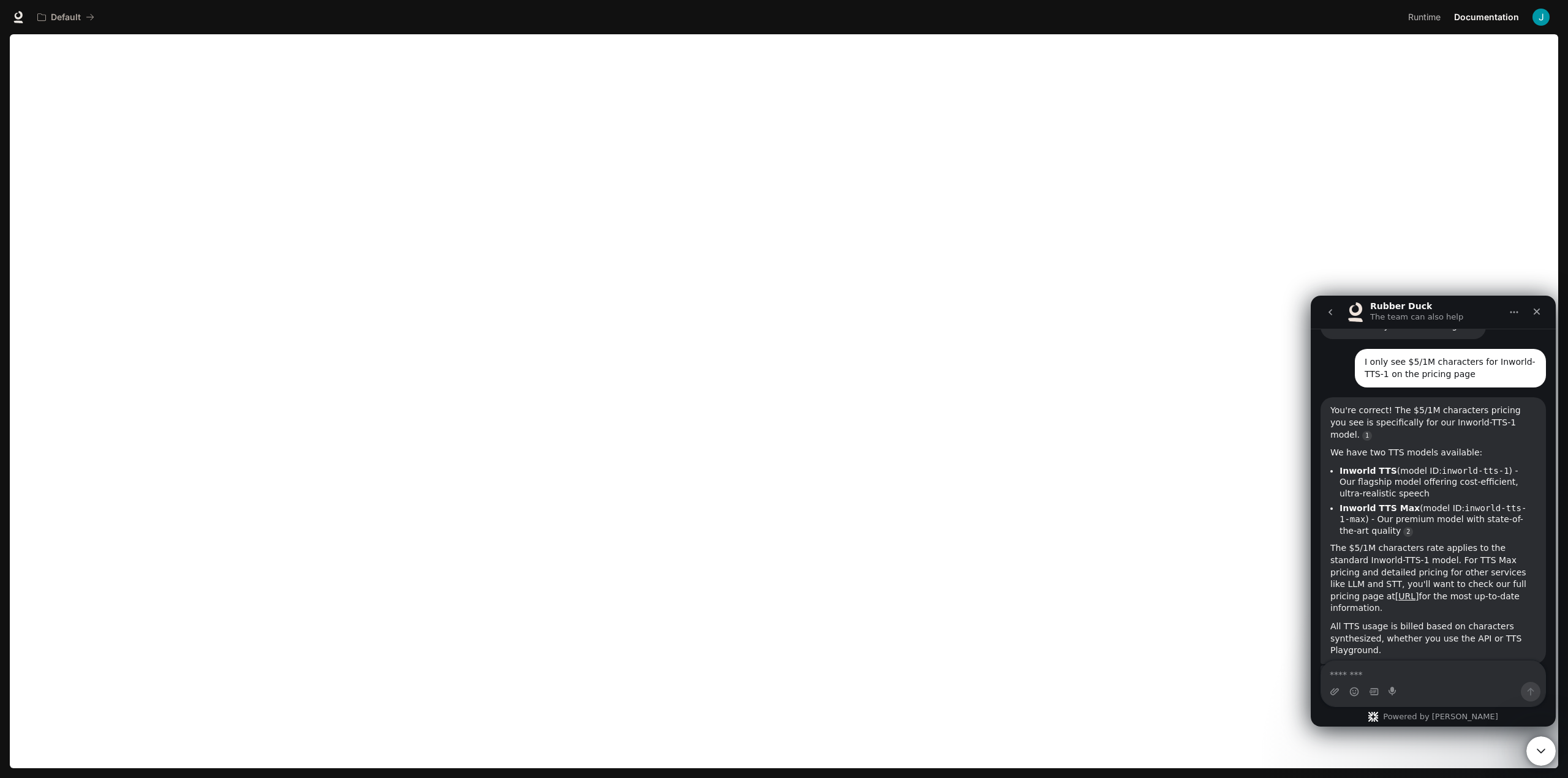
drag, startPoint x: 1332, startPoint y: 495, endPoint x: 1507, endPoint y: 553, distance: 184.4
click at [1507, 553] on div "The $5/1M characters rate applies to the standard Inworld-TTS-1 model. For TTS …" at bounding box center [1433, 578] width 206 height 72
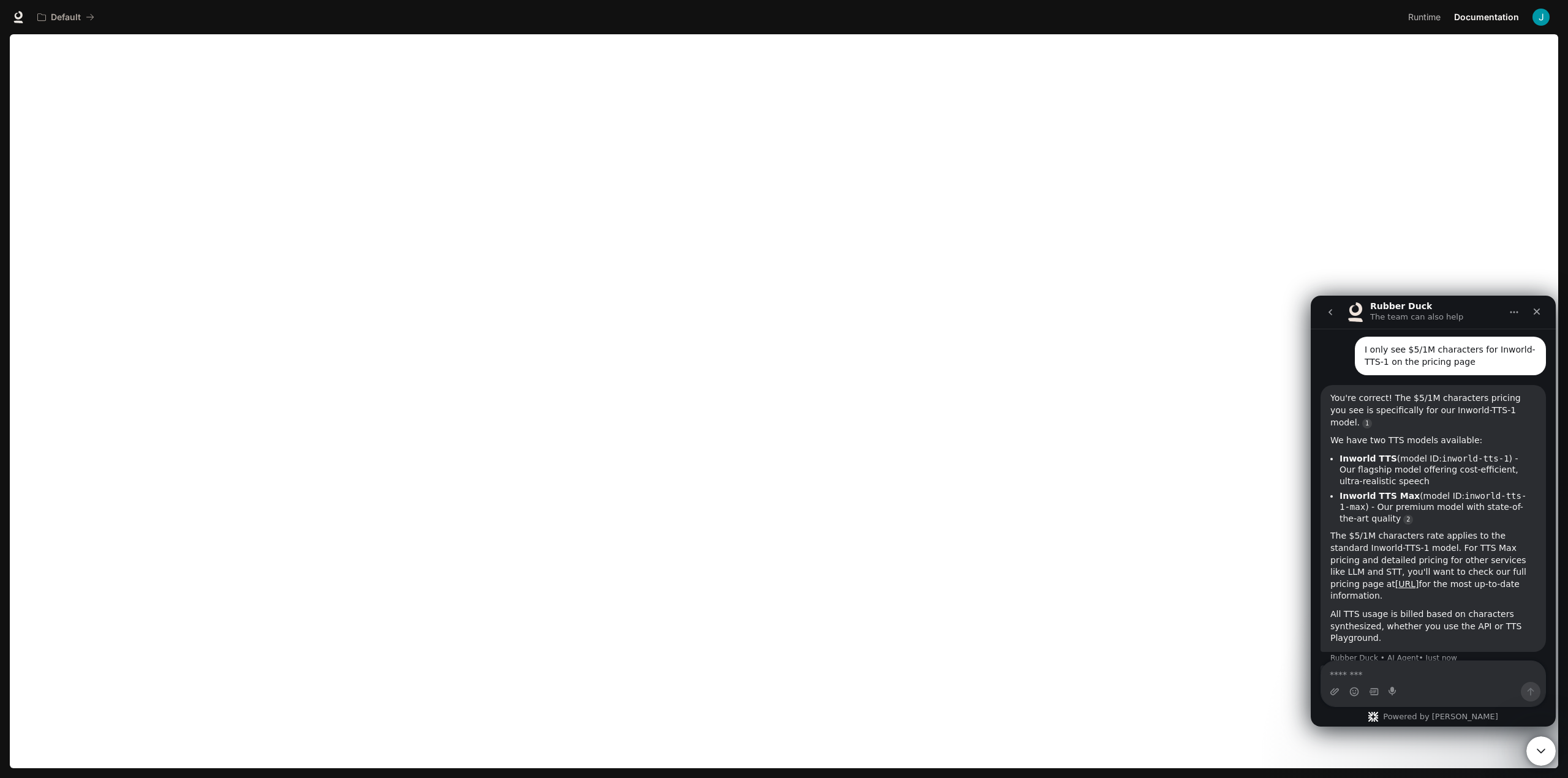
click at [1488, 549] on div "You're correct! The $5/1M characters pricing you see is specifically for our In…" at bounding box center [1433, 518] width 206 height 251
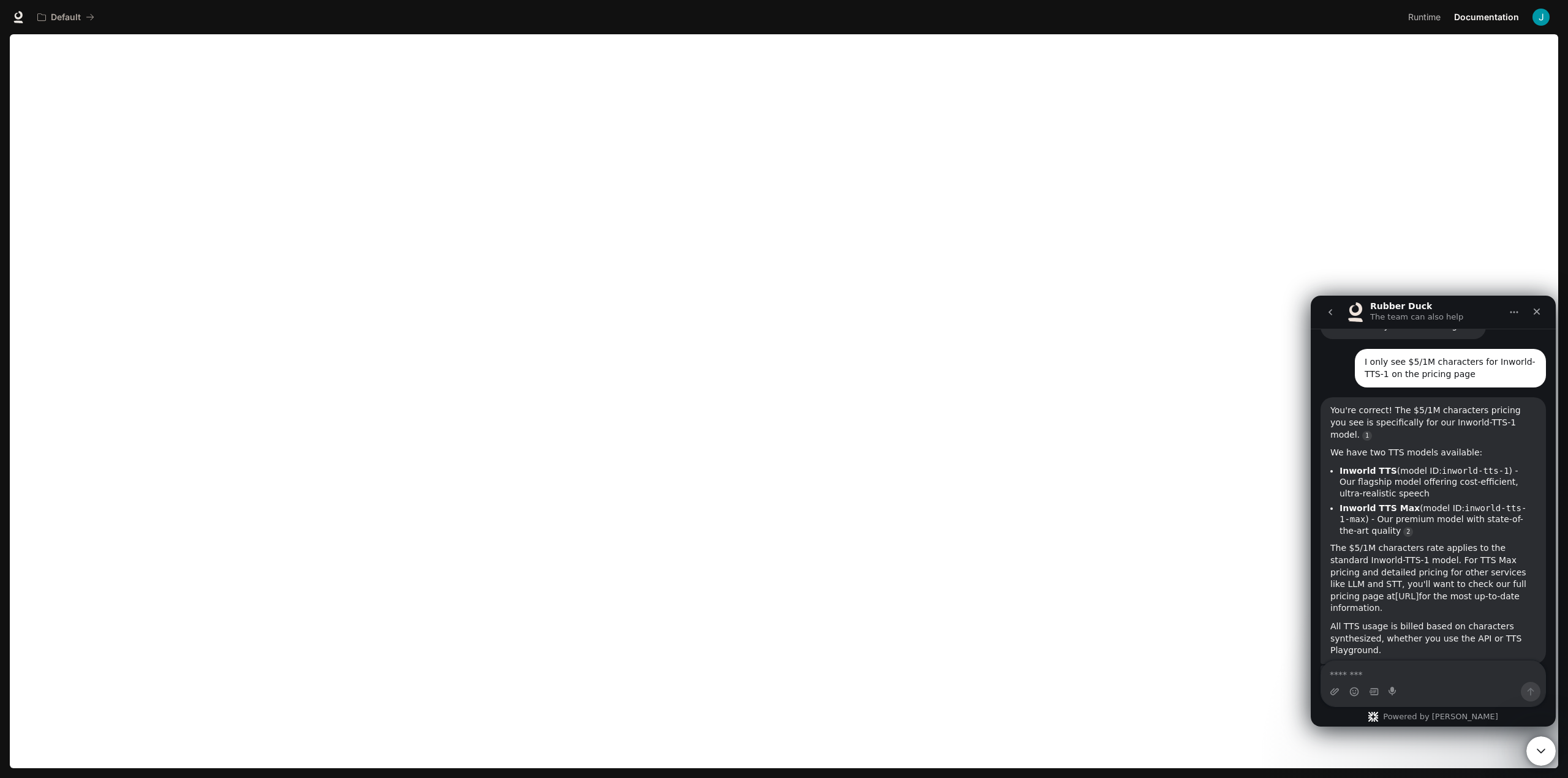
click at [1398, 592] on link "[URL]" at bounding box center [1407, 596] width 24 height 10
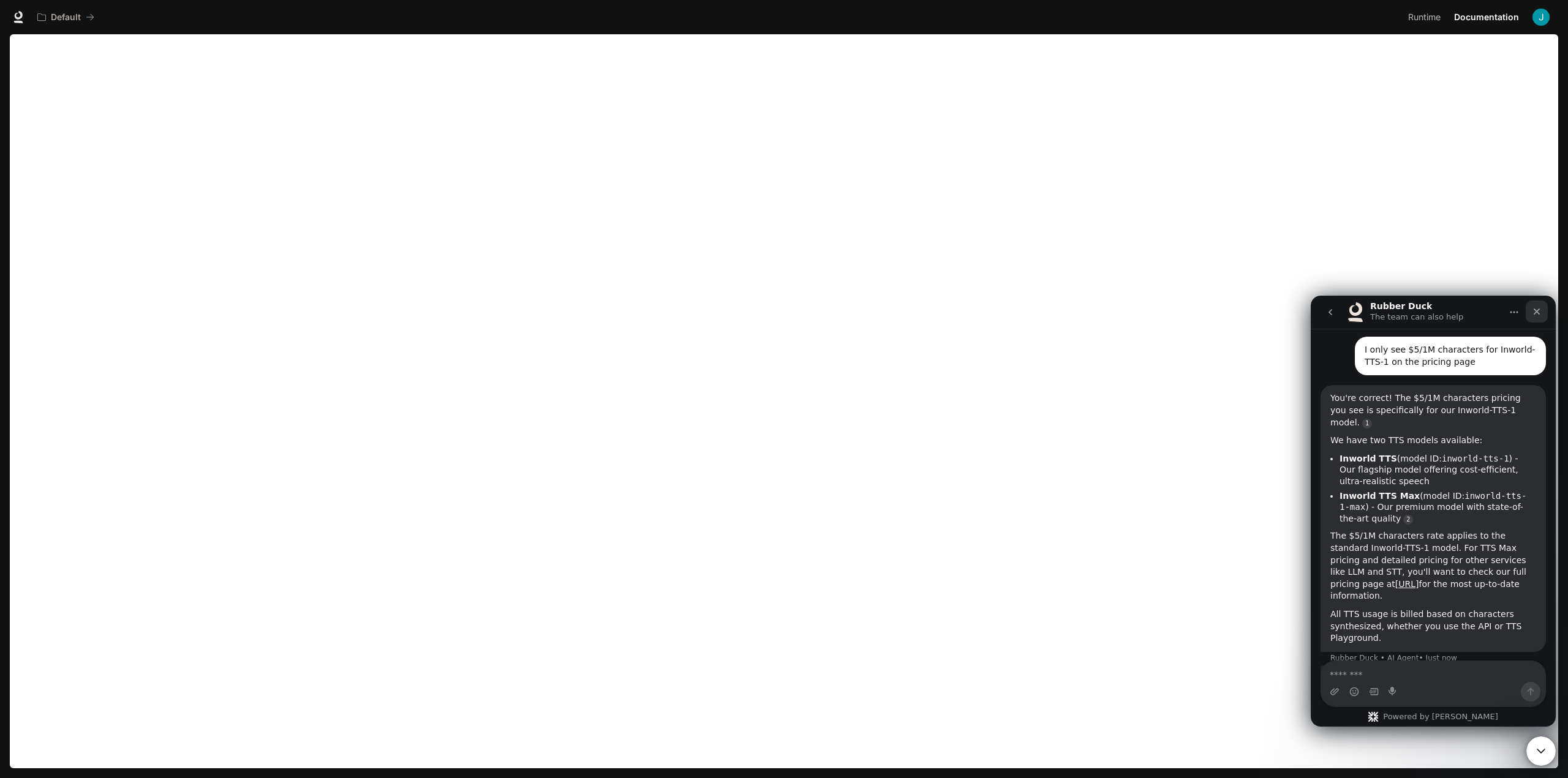
click at [1535, 313] on icon "Close" at bounding box center [1537, 312] width 7 height 7
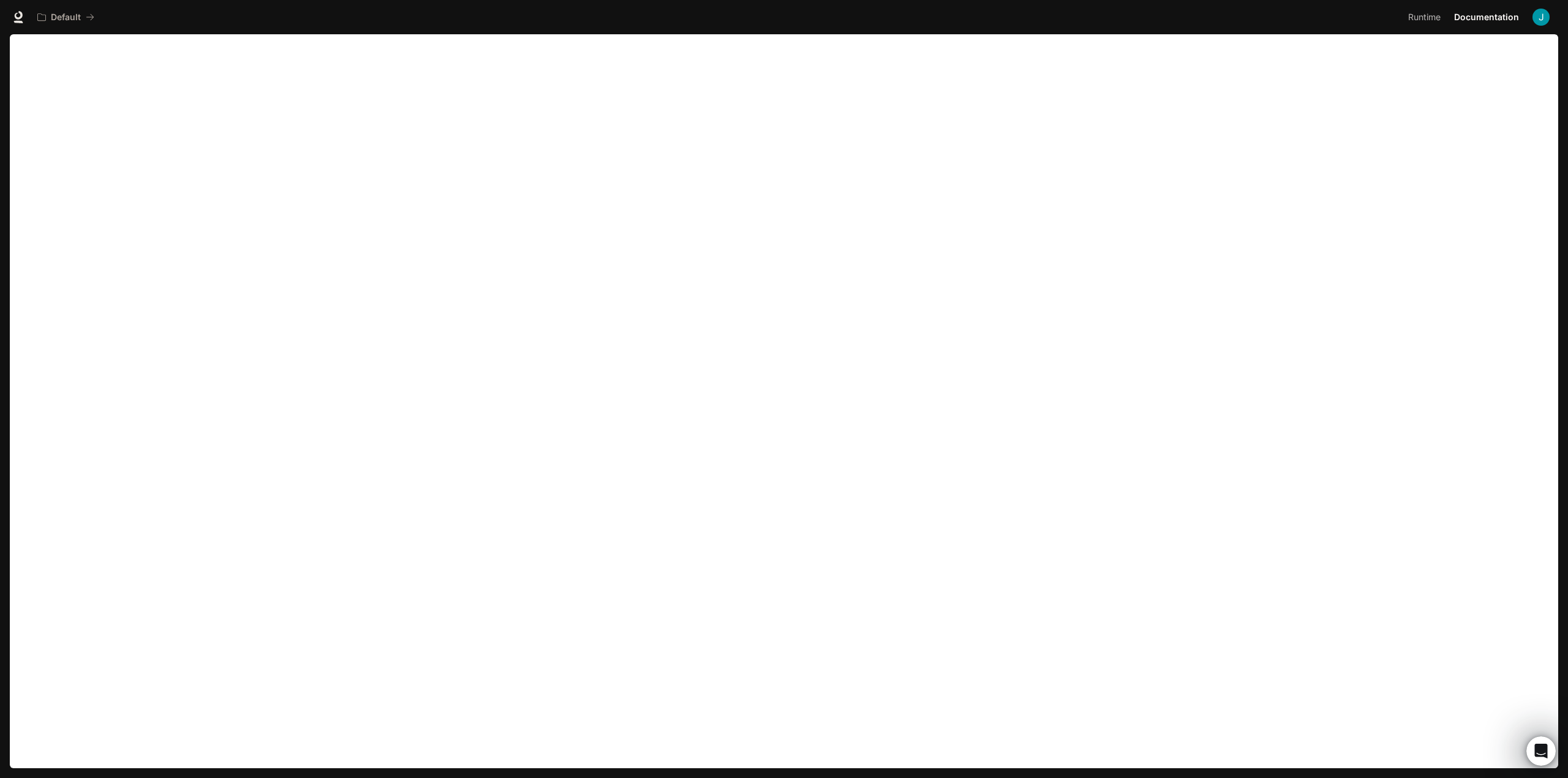
scroll to position [850, 0]
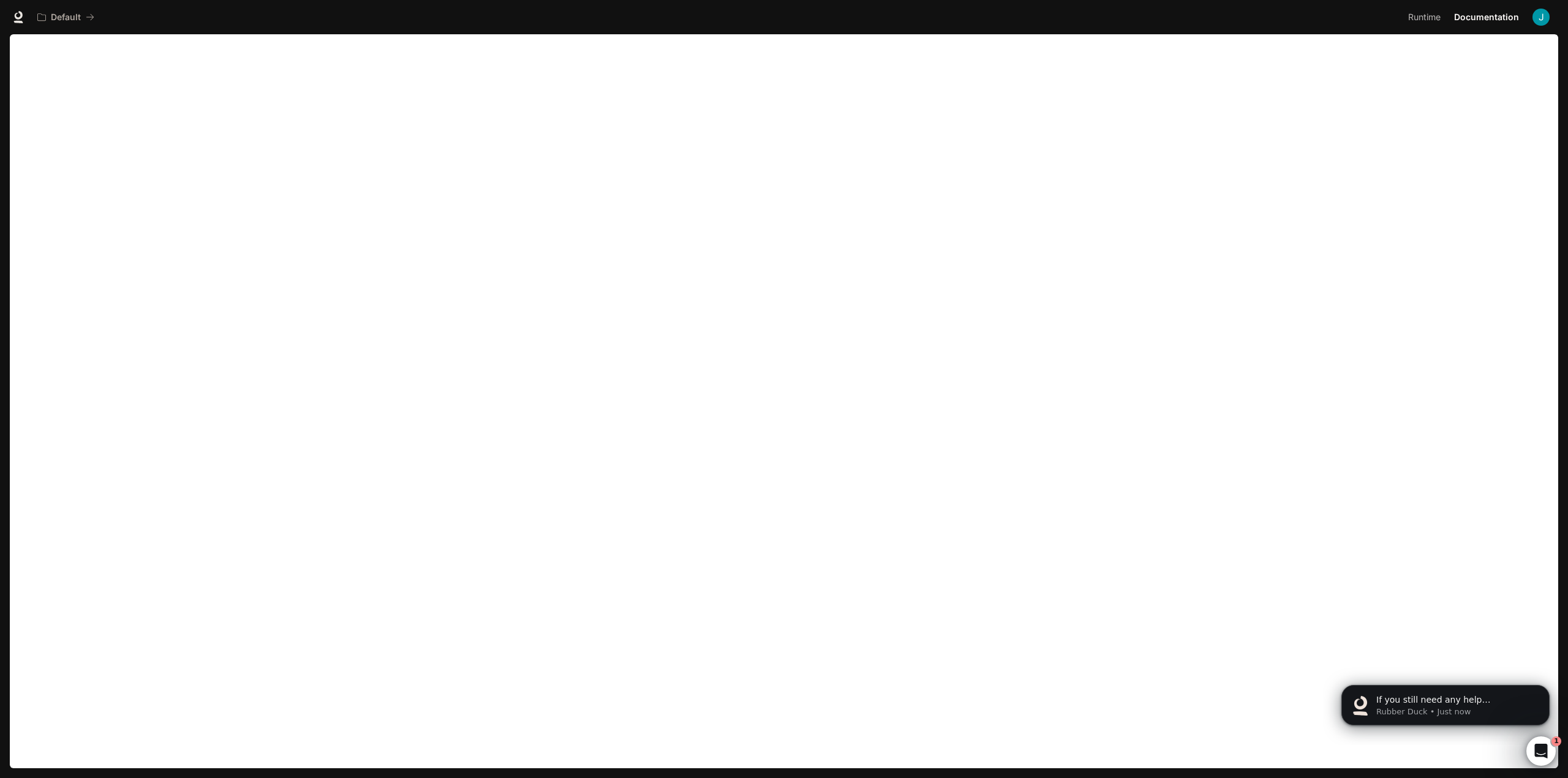
scroll to position [925, 0]
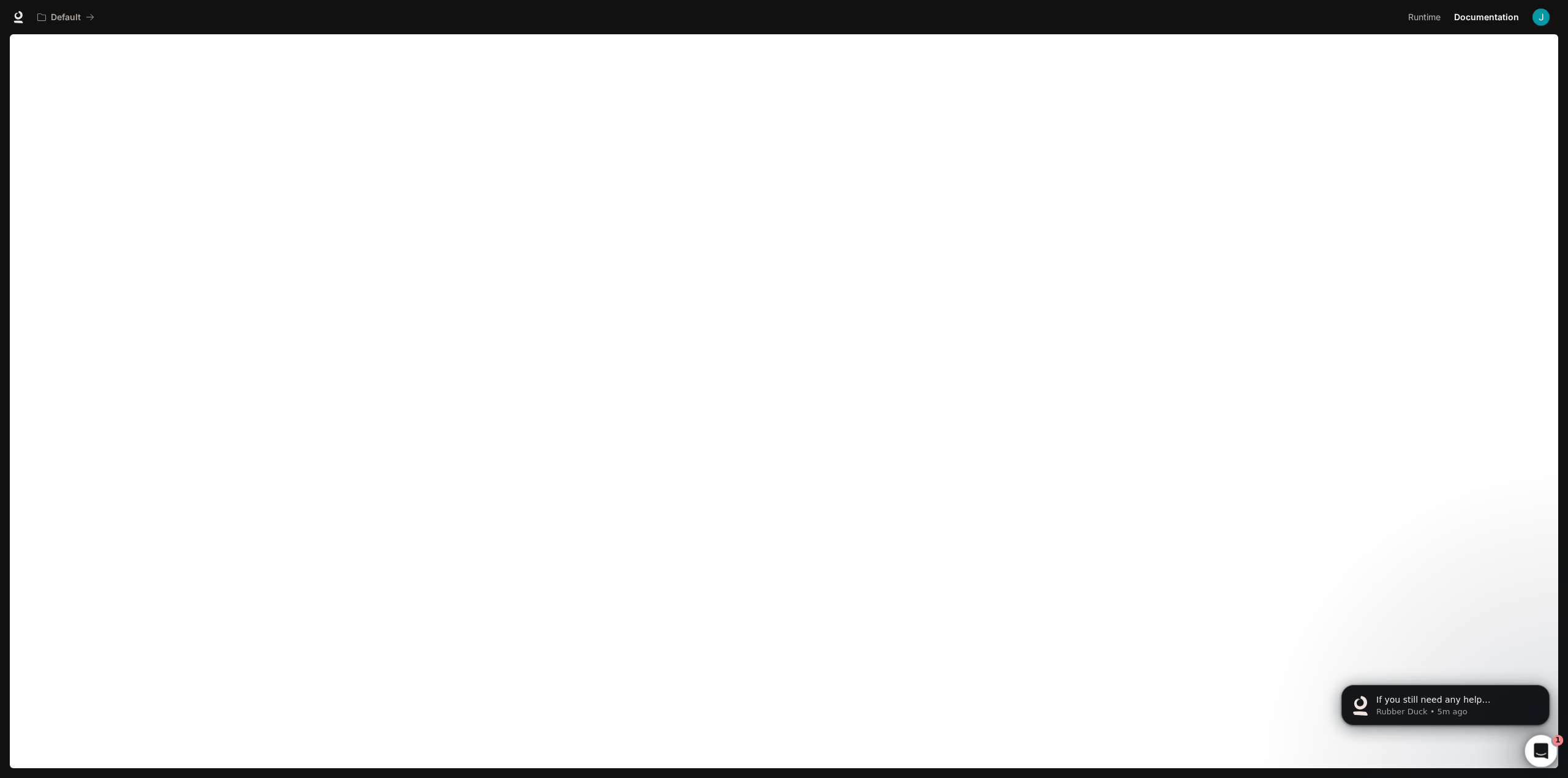
click at [1536, 748] on icon "Open Intercom Messenger" at bounding box center [1539, 749] width 20 height 20
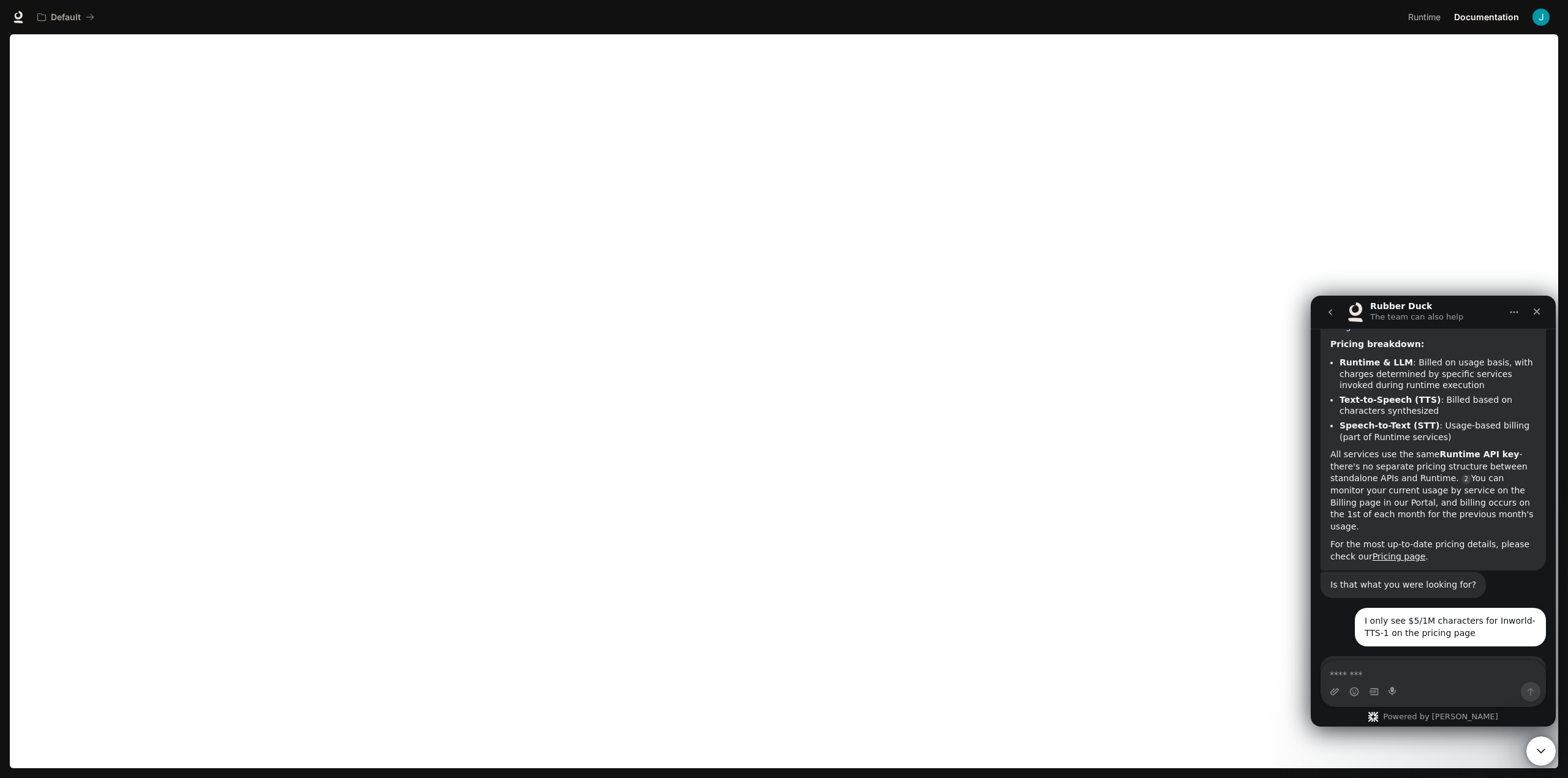
scroll to position [578, 0]
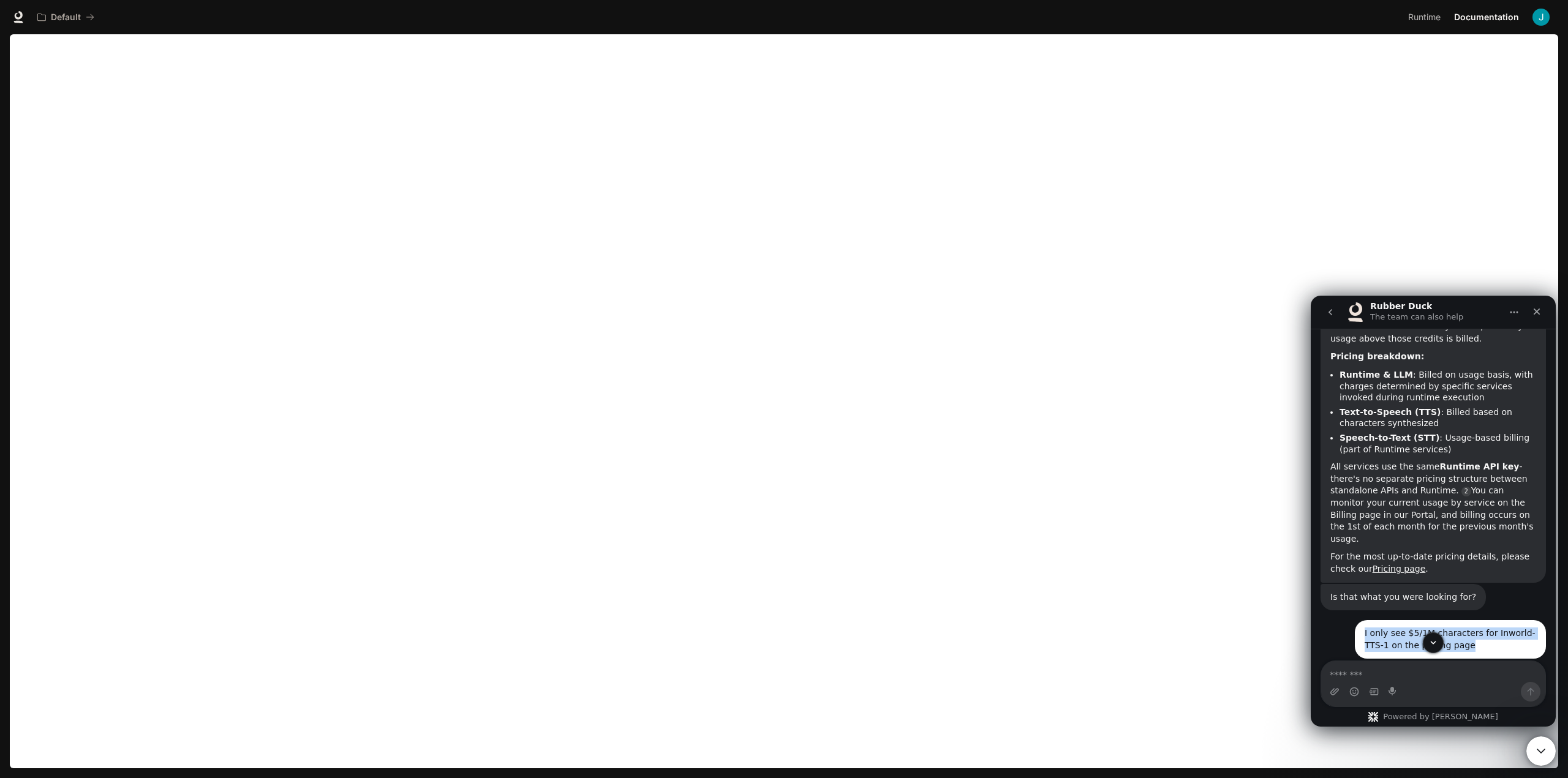
drag, startPoint x: 1354, startPoint y: 586, endPoint x: 1485, endPoint y: 604, distance: 132.2
click at [1485, 620] on div "I only see $5/1M characters for Inworld-TTS-1 on the pricing page • 10m ago" at bounding box center [1451, 639] width 191 height 38
copy div "I only see $5/1M characters for Inworld-TTS-1 on the pricing page"
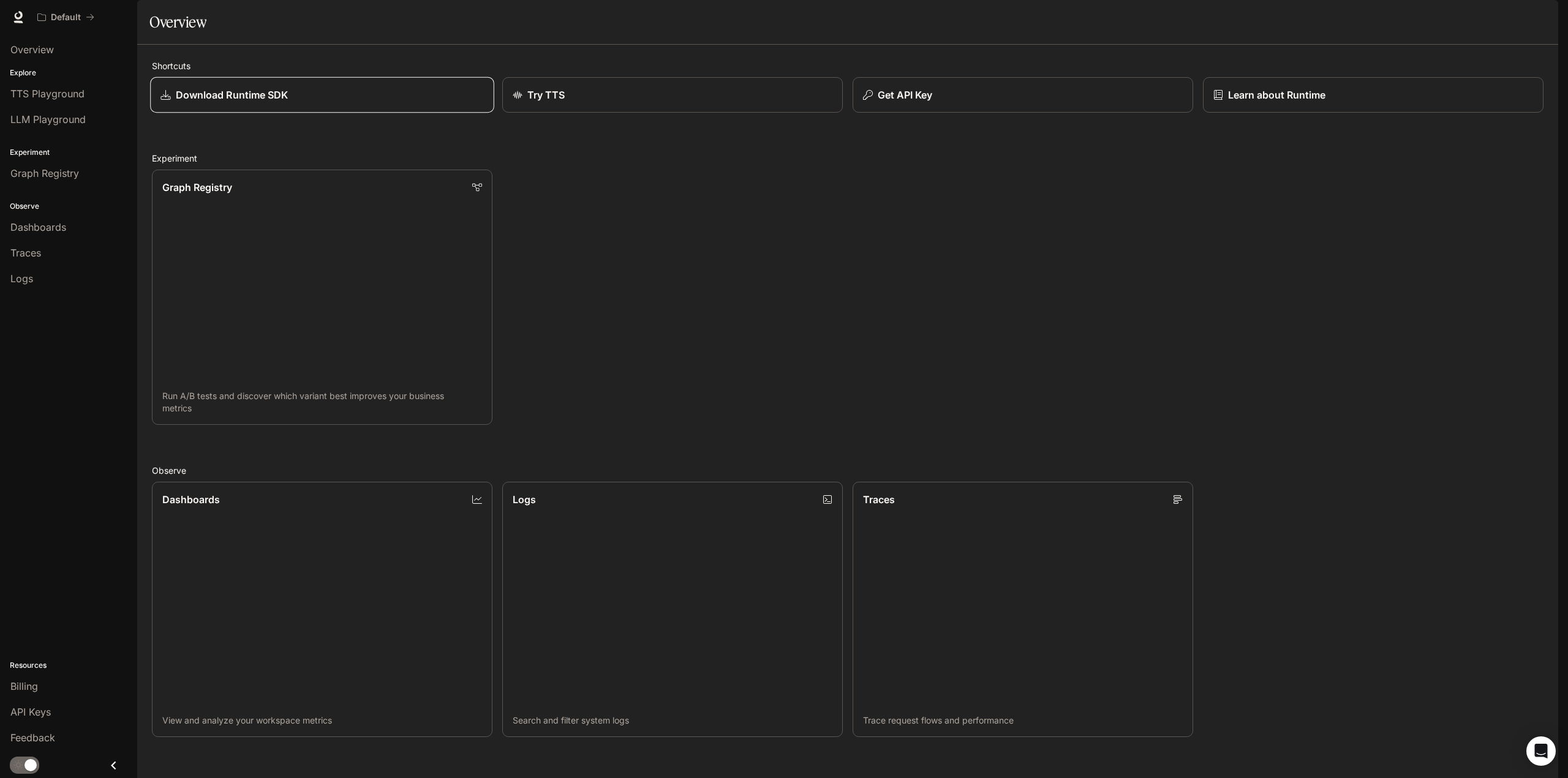
click at [310, 113] on link "Download Runtime SDK" at bounding box center [322, 95] width 344 height 36
click at [50, 691] on div "Billing" at bounding box center [68, 686] width 116 height 15
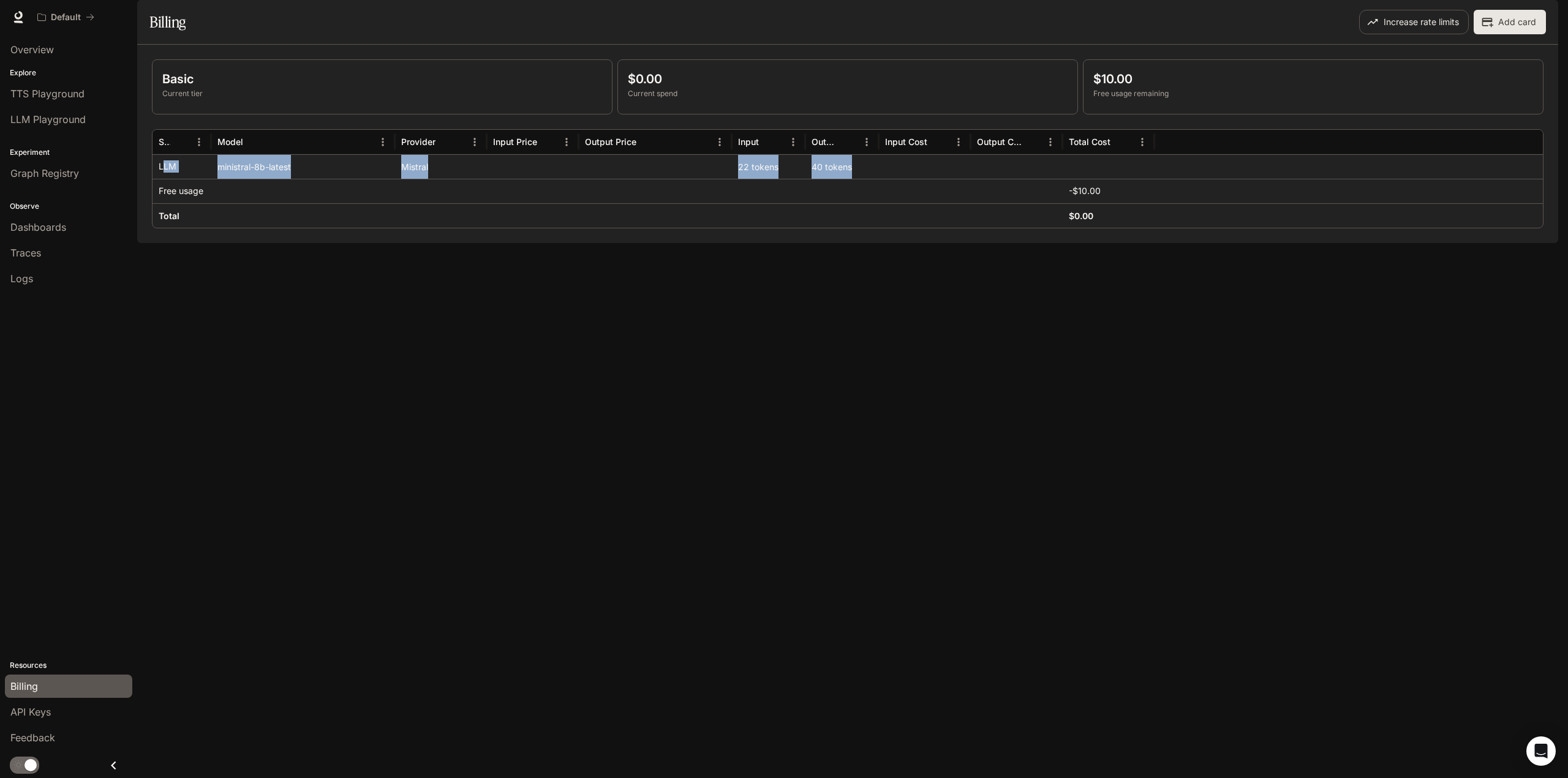
drag, startPoint x: 162, startPoint y: 203, endPoint x: 900, endPoint y: 202, distance: 738.0
click at [900, 179] on div "LLM ministral-8b-latest Mistral 22 tokens 40 tokens" at bounding box center [848, 166] width 1391 height 25
click at [912, 243] on div "Basic Current tier $0.00 Current spend $10.00 Free usage remaining Service Mode…" at bounding box center [848, 143] width 1421 height 198
click at [308, 96] on div "Basic Current tier" at bounding box center [382, 86] width 459 height 54
drag, startPoint x: 156, startPoint y: 117, endPoint x: 288, endPoint y: 101, distance: 133.0
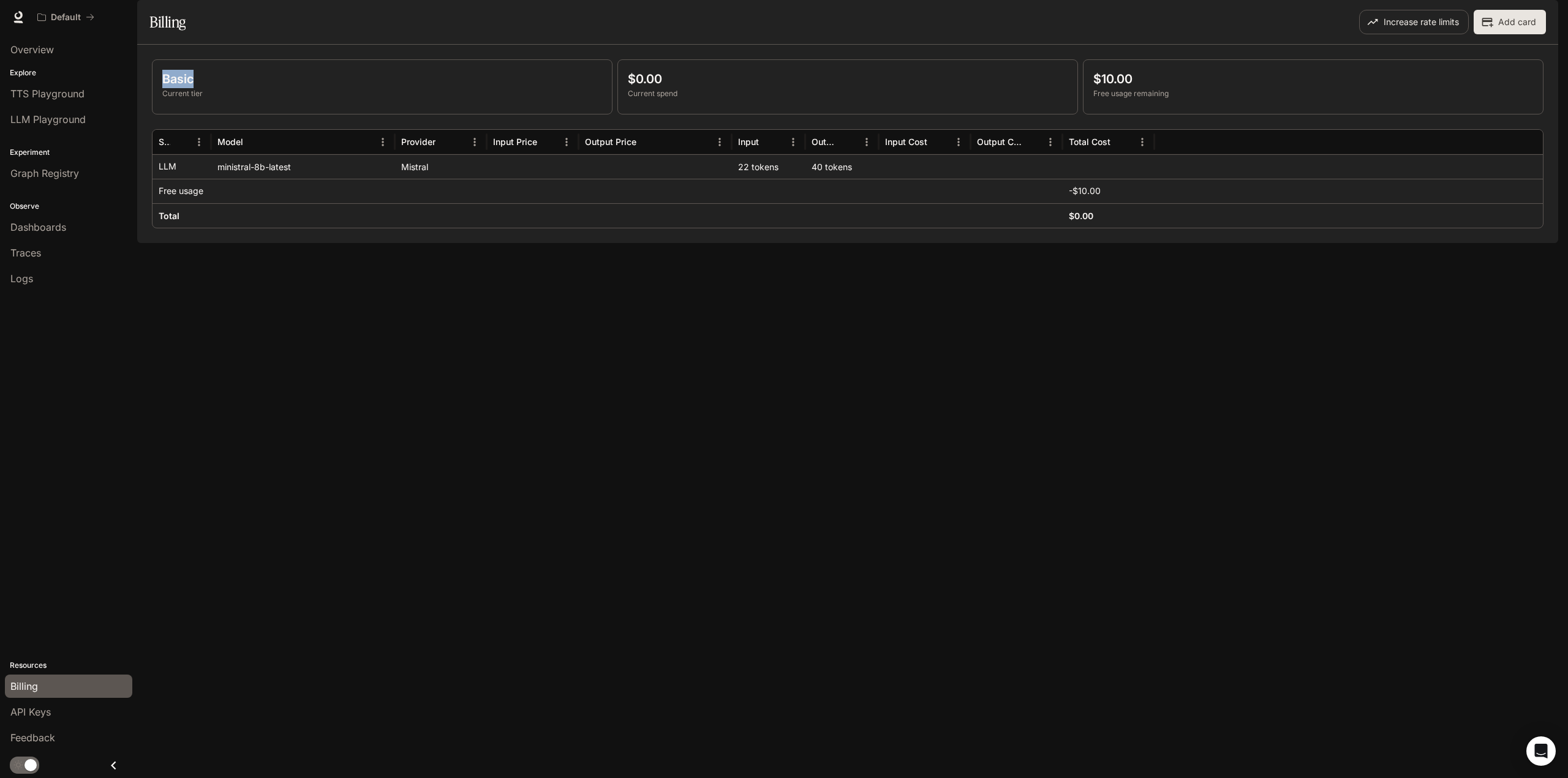
click at [288, 101] on div "Basic Current tier" at bounding box center [382, 86] width 459 height 54
click at [1407, 100] on div "$10.00 Free usage remaining" at bounding box center [1313, 86] width 459 height 54
